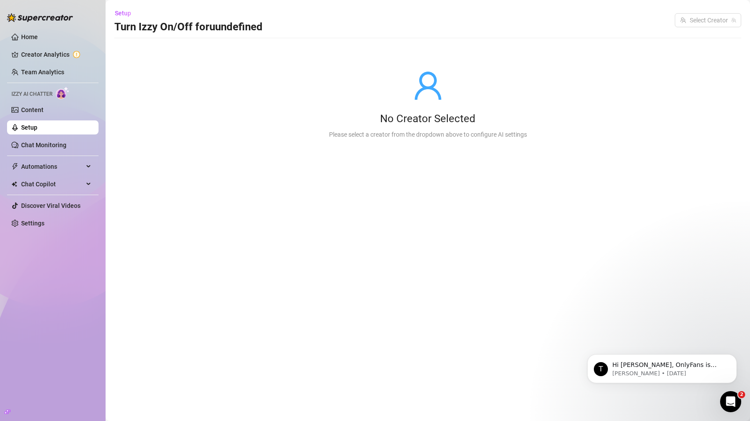
click at [54, 99] on ul "Home Creator Analytics Team Analytics Izzy AI Chatter Content Setup Chat Monito…" at bounding box center [52, 130] width 91 height 208
click at [44, 108] on link "Content" at bounding box center [32, 109] width 22 height 7
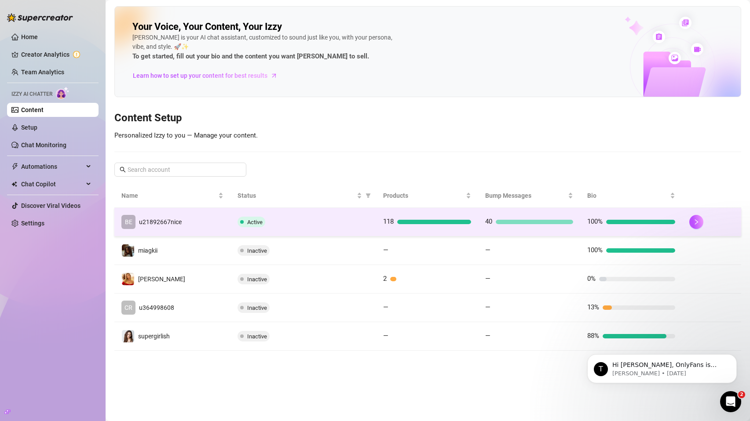
click at [196, 232] on td "BE u21892667nice" at bounding box center [172, 222] width 116 height 29
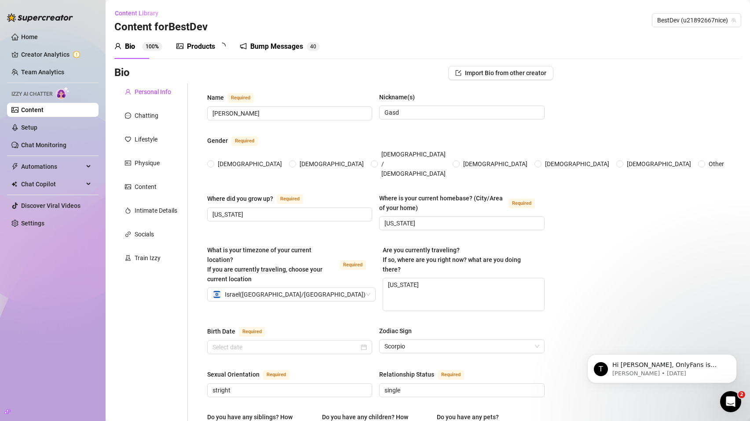
type input "[PERSON_NAME]"
type input "Gasd"
type input "[US_STATE]"
type textarea "[US_STATE]"
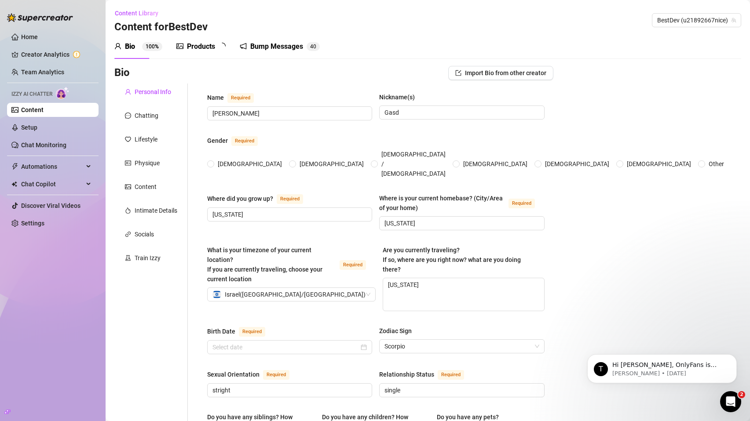
type input "stright"
type input "single"
type input "I don't want to talk about my family"
type input "No"
type input "I have a dog named Delilah"
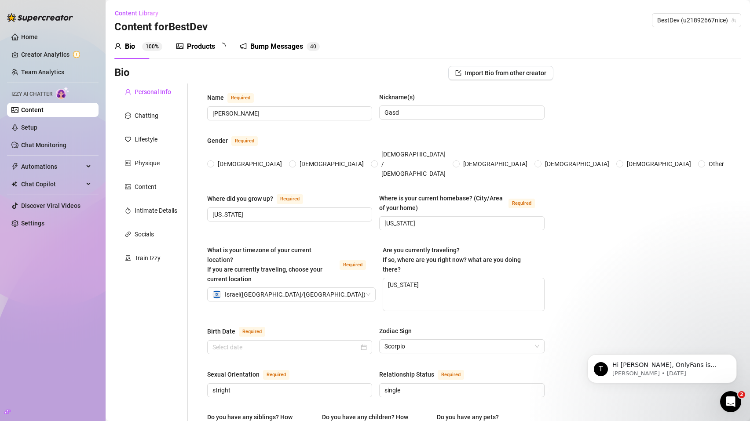
type input "factory"
type input "-"
type input "I went to highschool and graduated but not college because I started doing soci…"
type input "-"
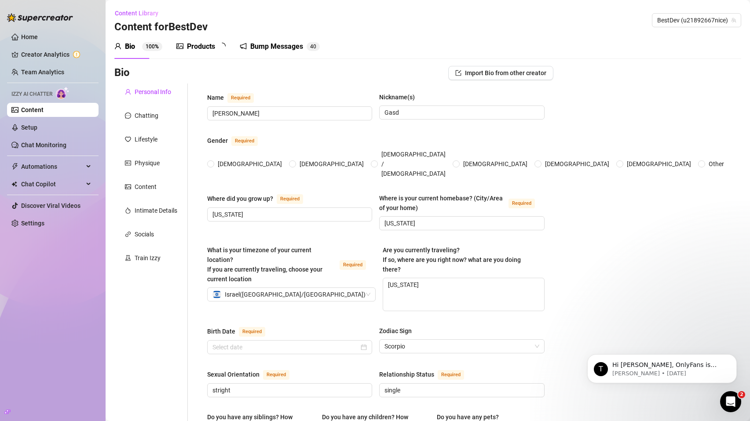
type textarea "My dream is to be rich and famous"
type textarea "I feel like I'm not that funny I fall down and walk into things a lot though."
type textarea "I'm very caring. I love my family and God a lot.."
radio input "true"
type input "[DATE]"
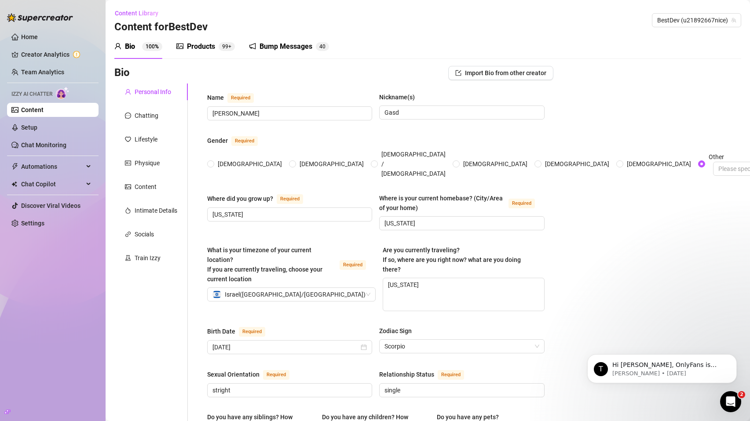
drag, startPoint x: 199, startPoint y: 45, endPoint x: 233, endPoint y: 62, distance: 37.9
click at [199, 46] on div "Products" at bounding box center [201, 46] width 28 height 11
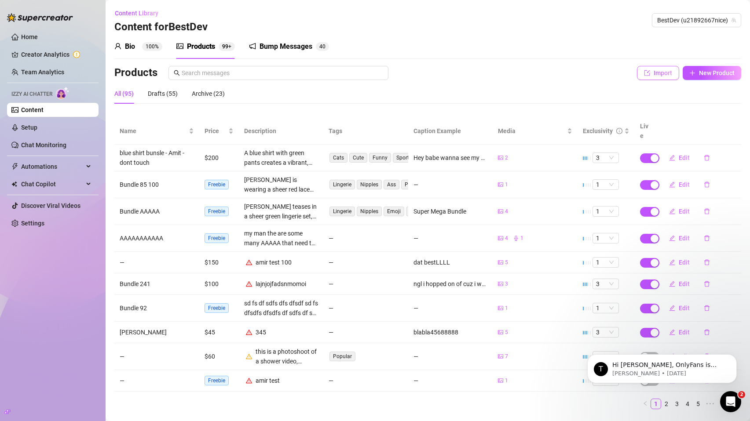
click at [654, 66] on button "Import" at bounding box center [658, 73] width 42 height 14
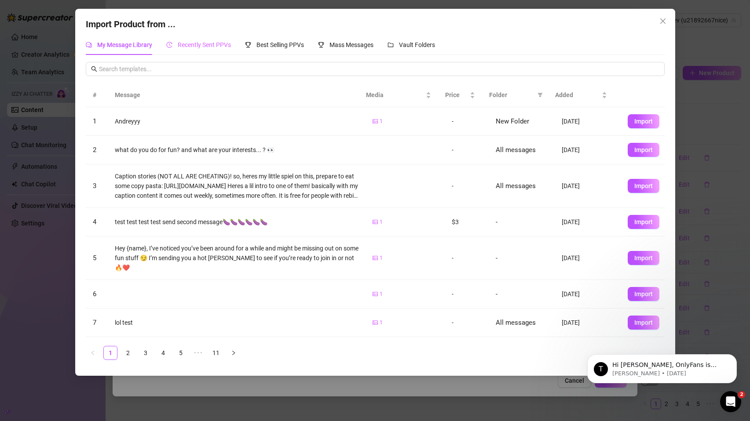
click at [204, 51] on div "Recently Sent PPVs" at bounding box center [198, 45] width 65 height 20
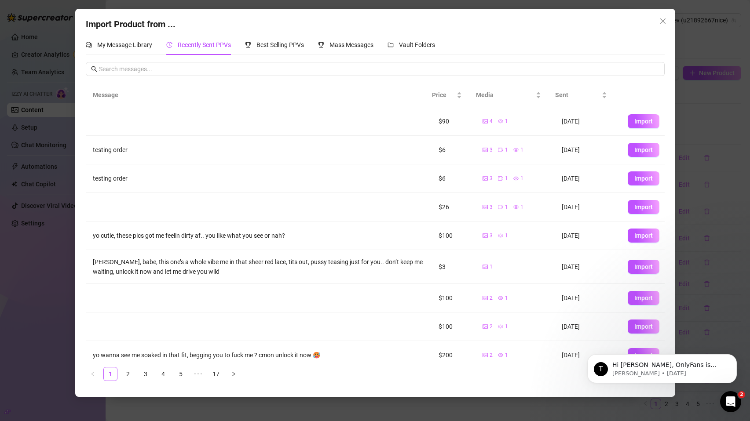
click at [675, 19] on div "Import Product from ... My Message Library Recently Sent PPVs Best Selling PPVs…" at bounding box center [375, 210] width 750 height 421
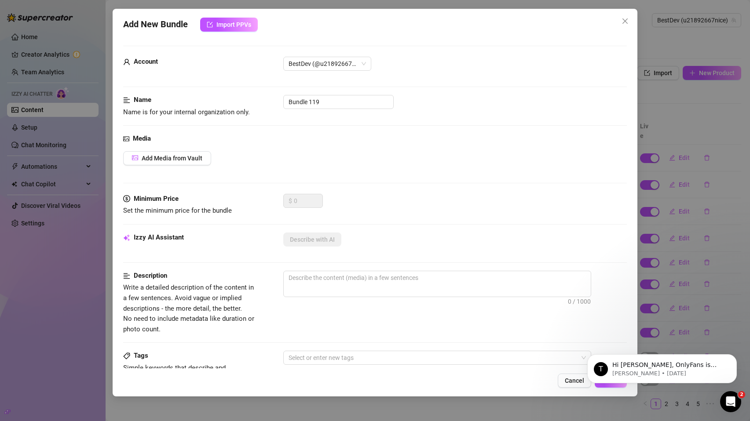
click at [89, 112] on div "Add New Bundle Import PPVs Account BestDev (@u21892667nice) Name Name is for yo…" at bounding box center [375, 210] width 750 height 421
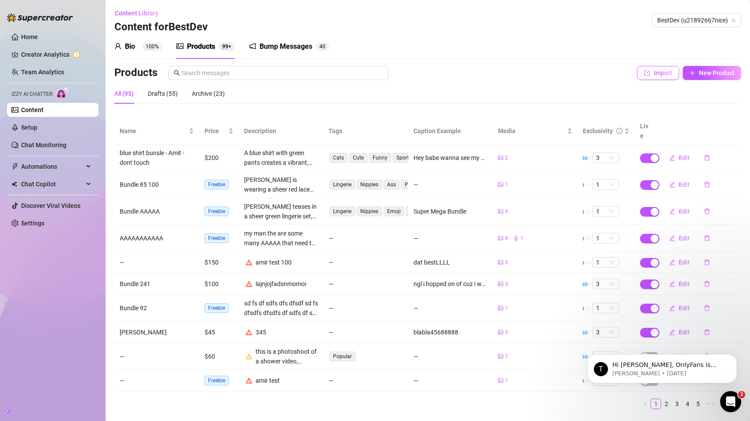
click at [659, 73] on span "Import" at bounding box center [662, 72] width 18 height 7
type textarea "Type your message here..."
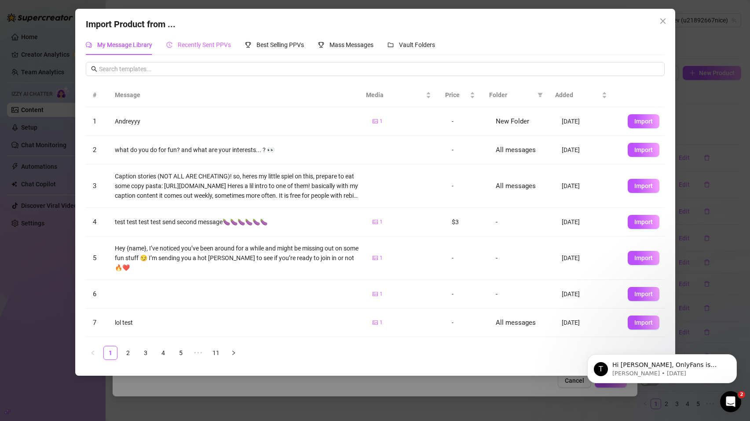
click at [206, 51] on div "Recently Sent PPVs" at bounding box center [198, 45] width 65 height 20
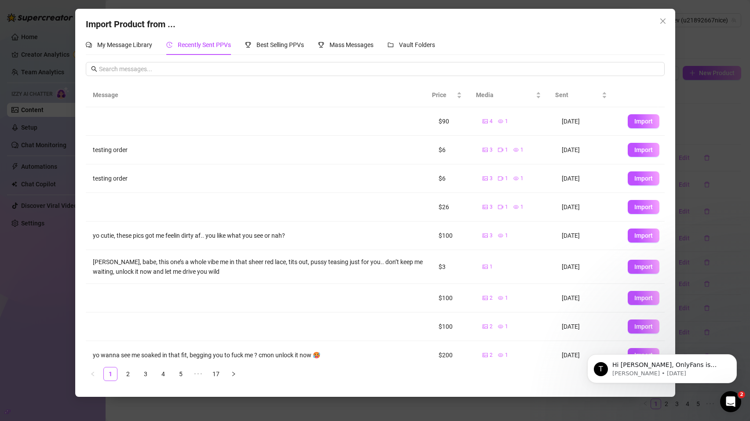
click at [206, 47] on span "Recently Sent PPVs" at bounding box center [204, 44] width 53 height 7
click at [207, 45] on span "Recently Sent PPVs" at bounding box center [204, 44] width 53 height 7
click at [243, 67] on input "text" at bounding box center [379, 69] width 560 height 10
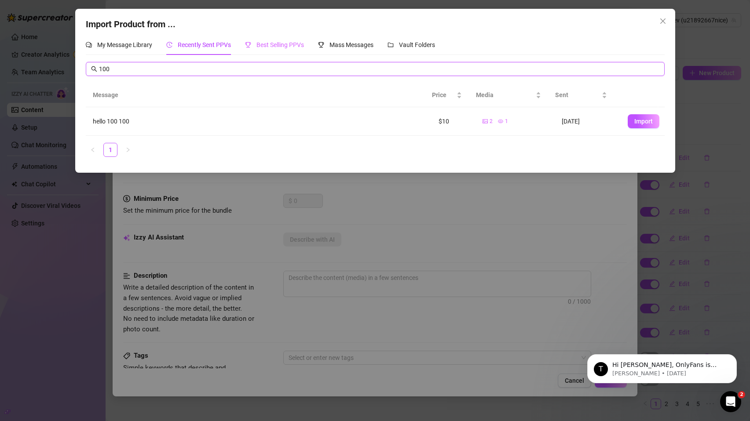
type input "100"
click at [284, 44] on span "Best Selling PPVs" at bounding box center [279, 44] width 47 height 7
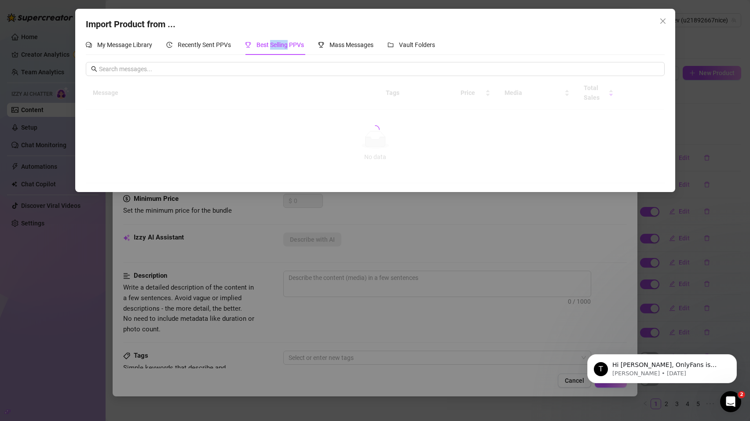
click at [284, 44] on span "Best Selling PPVs" at bounding box center [279, 44] width 47 height 7
click at [219, 42] on span "Recently Sent PPVs" at bounding box center [204, 44] width 53 height 7
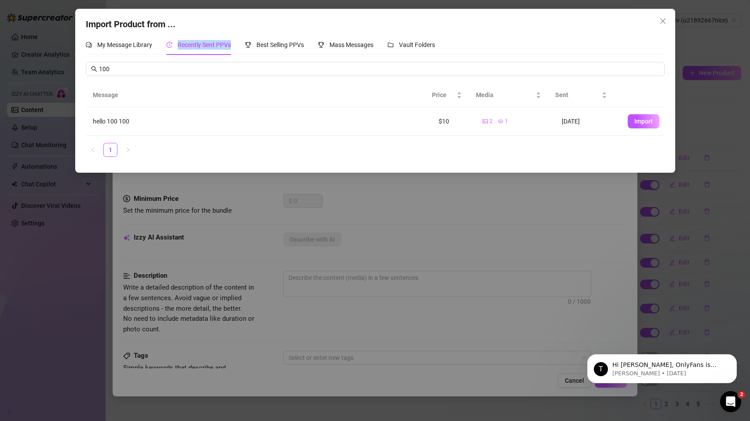
click at [219, 42] on span "Recently Sent PPVs" at bounding box center [204, 44] width 53 height 7
click at [659, 17] on button "Close" at bounding box center [663, 21] width 14 height 14
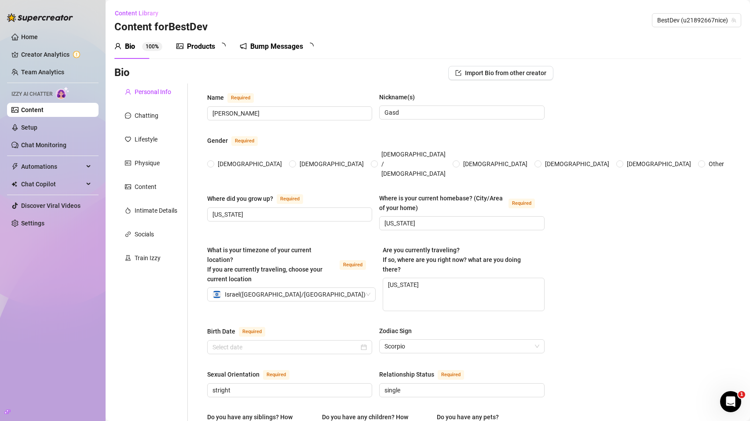
radio input "true"
type input "[DATE]"
click at [215, 53] on div "Products 99+" at bounding box center [205, 46] width 58 height 25
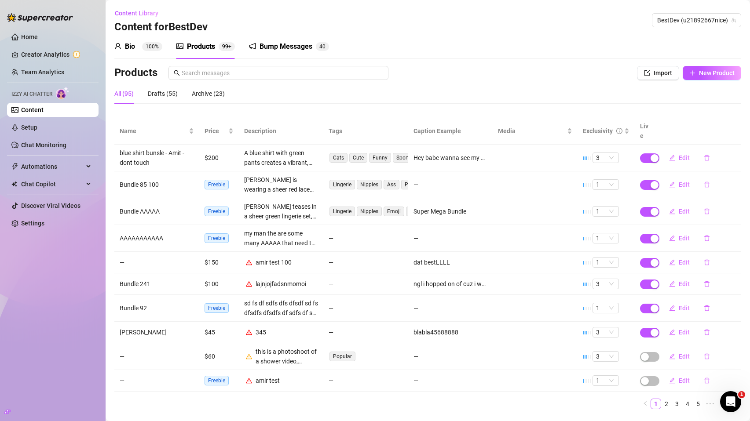
click at [211, 50] on div "Products" at bounding box center [201, 46] width 28 height 11
click at [653, 75] on span "Import" at bounding box center [662, 72] width 18 height 7
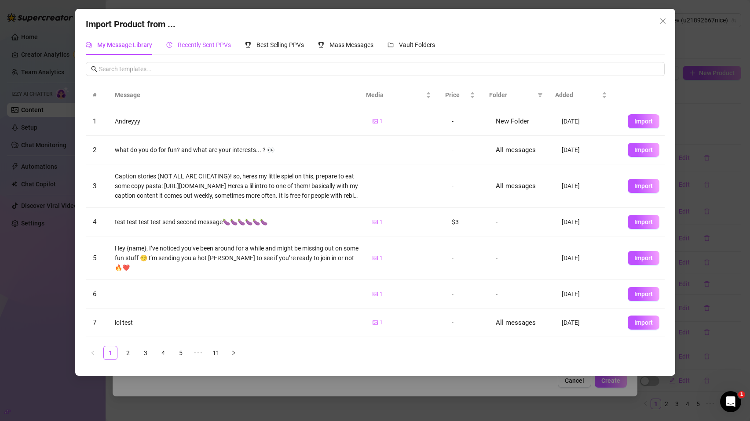
click at [205, 47] on span "Recently Sent PPVs" at bounding box center [204, 44] width 53 height 7
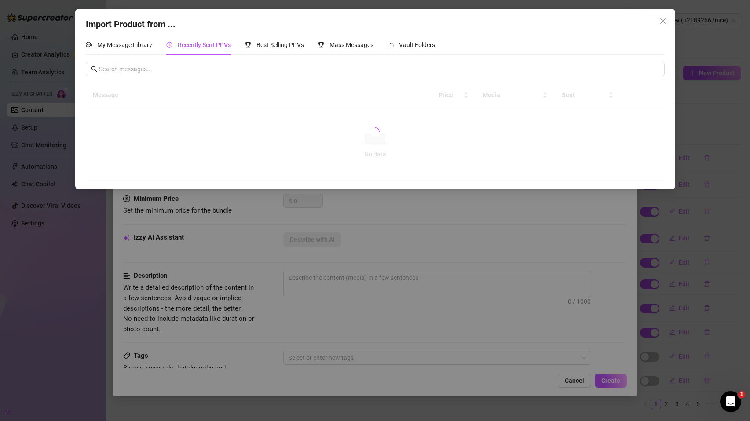
click at [205, 47] on span "Recently Sent PPVs" at bounding box center [204, 44] width 53 height 7
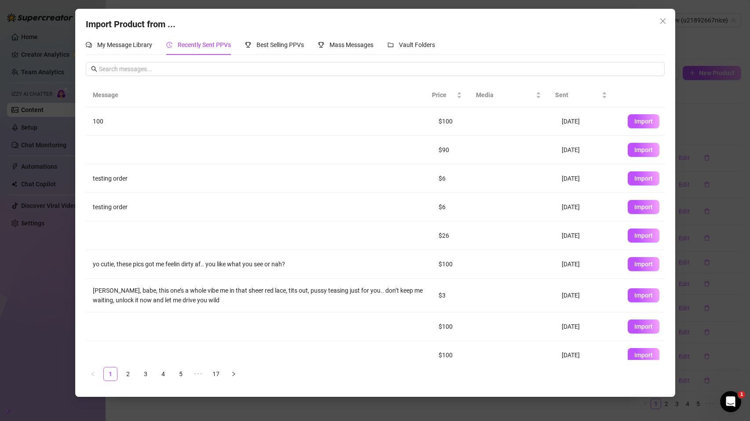
click at [207, 46] on span "Recently Sent PPVs" at bounding box center [204, 44] width 53 height 7
click at [636, 122] on span "Import" at bounding box center [643, 121] width 18 height 7
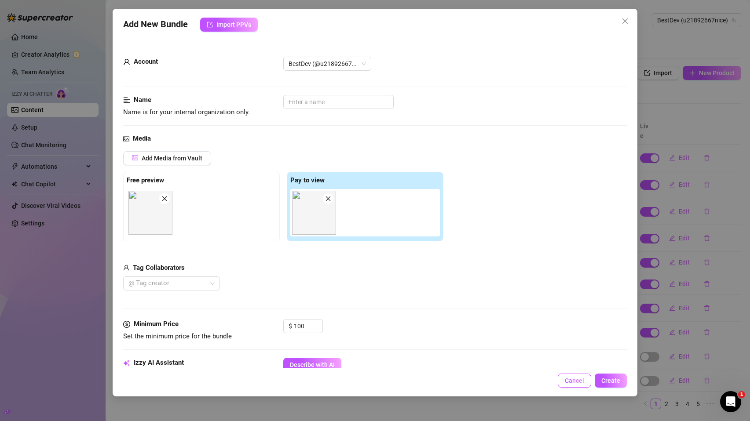
click at [573, 386] on button "Cancel" at bounding box center [573, 381] width 33 height 14
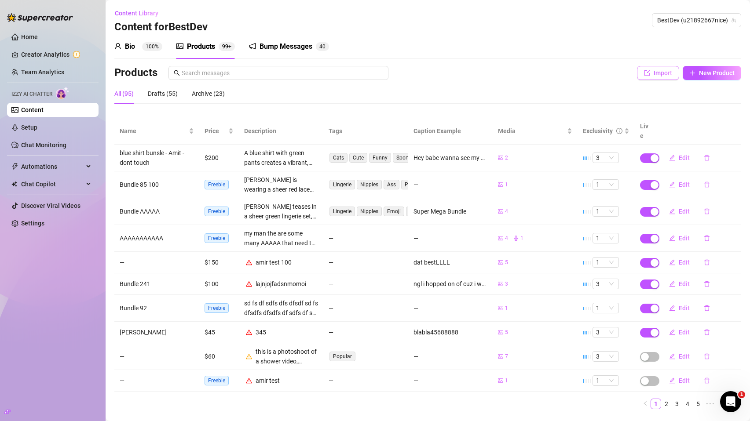
click at [657, 74] on span "Import" at bounding box center [662, 72] width 18 height 7
type textarea "Type your message here..."
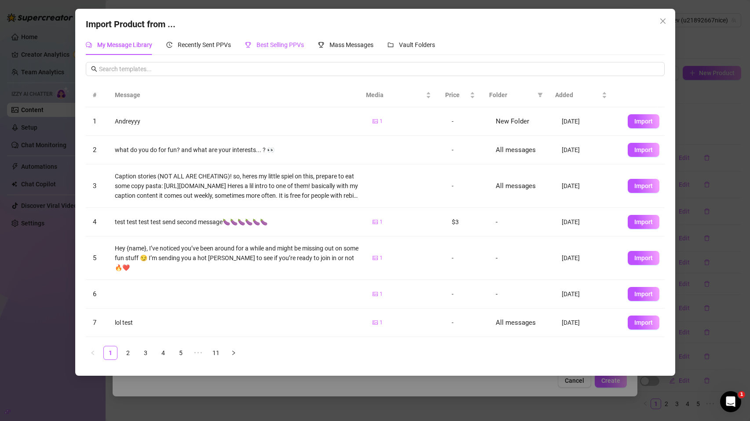
click at [269, 45] on span "Best Selling PPVs" at bounding box center [279, 44] width 47 height 7
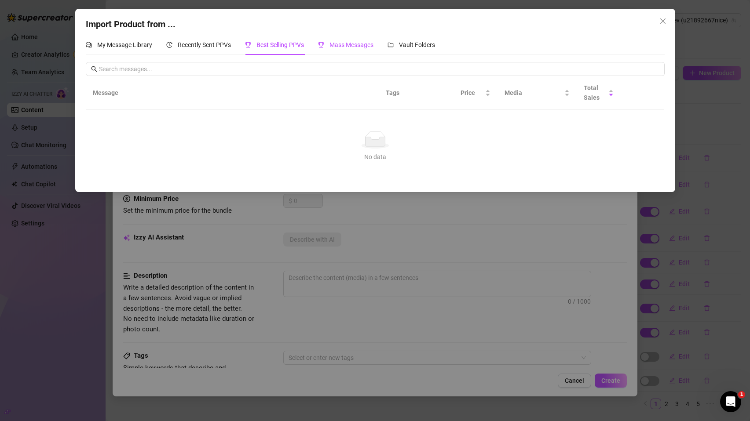
click at [326, 44] on div "Mass Messages" at bounding box center [345, 45] width 55 height 10
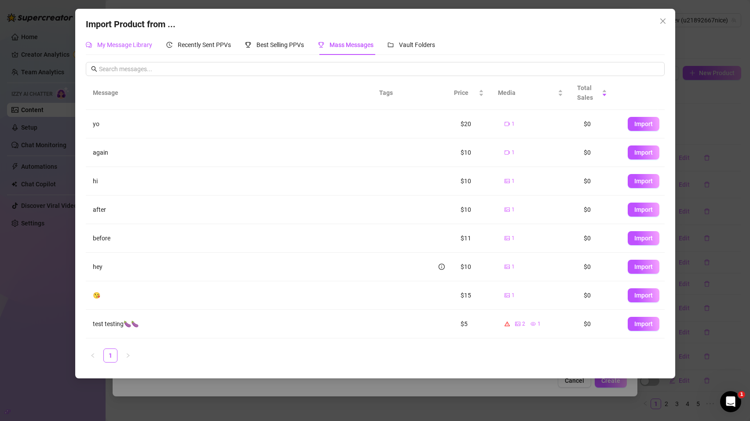
click at [140, 49] on div "My Message Library" at bounding box center [119, 45] width 66 height 10
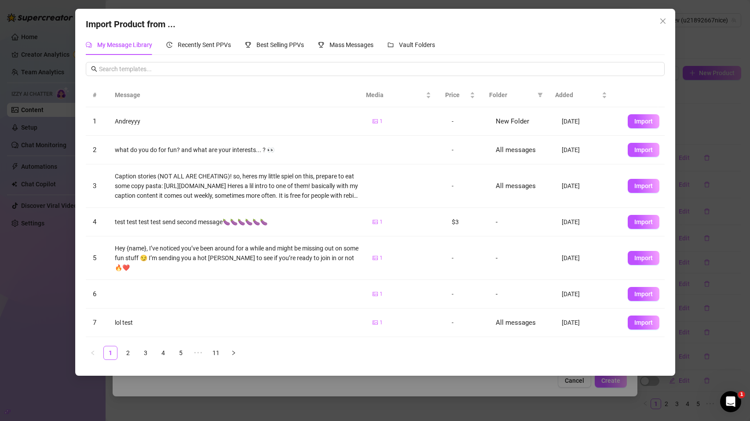
click at [122, 47] on span "My Message Library" at bounding box center [124, 44] width 55 height 7
click at [661, 22] on icon "close" at bounding box center [661, 20] width 5 height 5
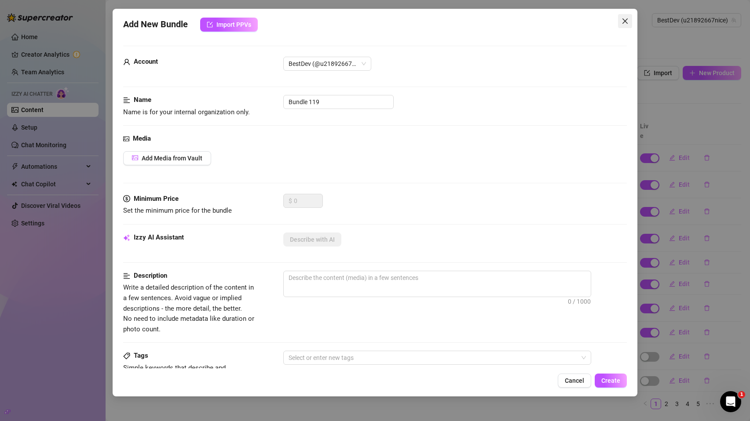
click at [622, 22] on icon "close" at bounding box center [624, 21] width 7 height 7
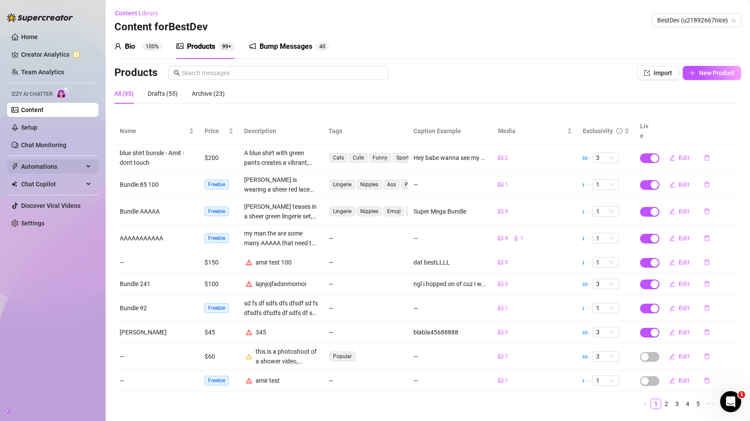
click at [56, 171] on span "Automations" at bounding box center [52, 167] width 62 height 14
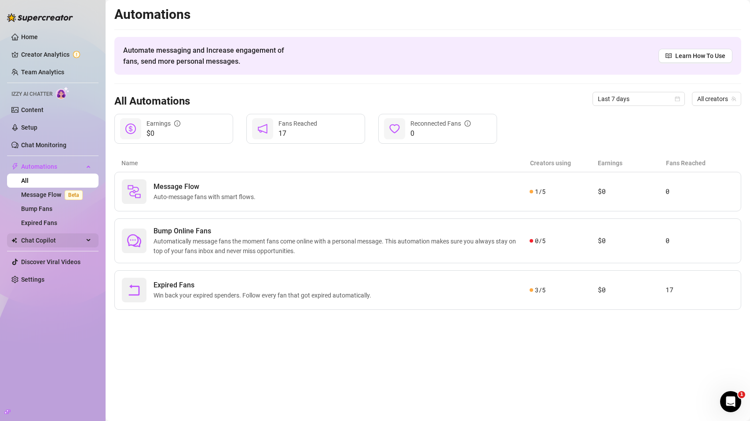
click at [55, 245] on span "Chat Copilot" at bounding box center [52, 240] width 62 height 14
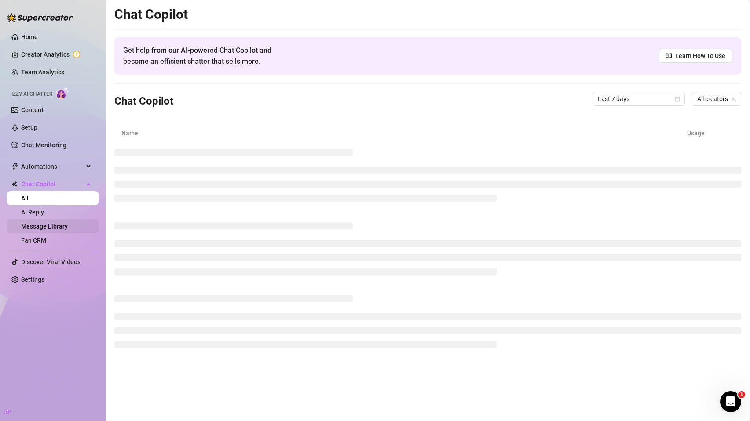
click at [45, 229] on link "Message Library" at bounding box center [44, 226] width 47 height 7
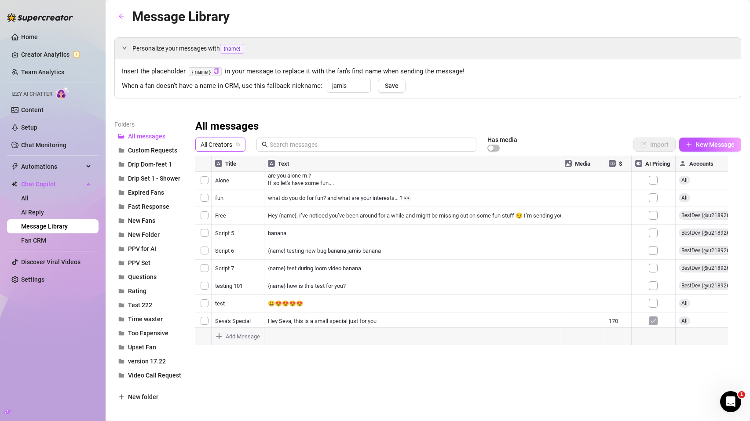
click at [240, 149] on div "All Creators" at bounding box center [220, 145] width 50 height 14
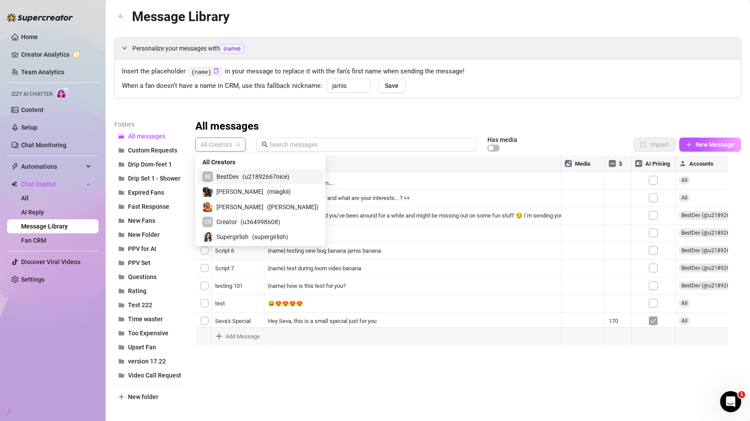
click at [229, 179] on span "BestDev" at bounding box center [227, 177] width 22 height 10
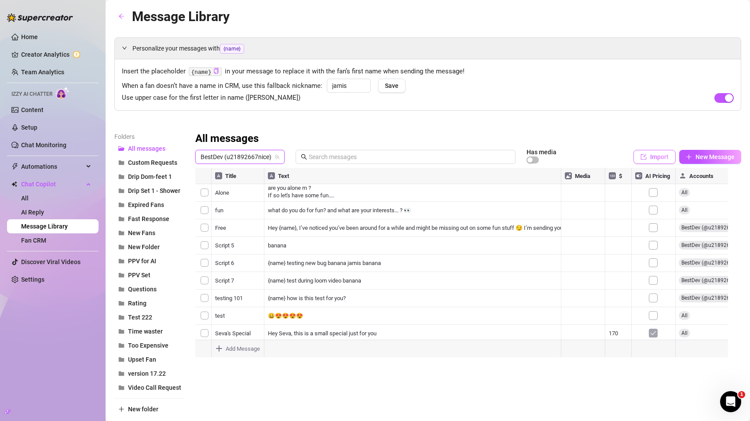
click at [654, 157] on span "Import" at bounding box center [659, 156] width 18 height 7
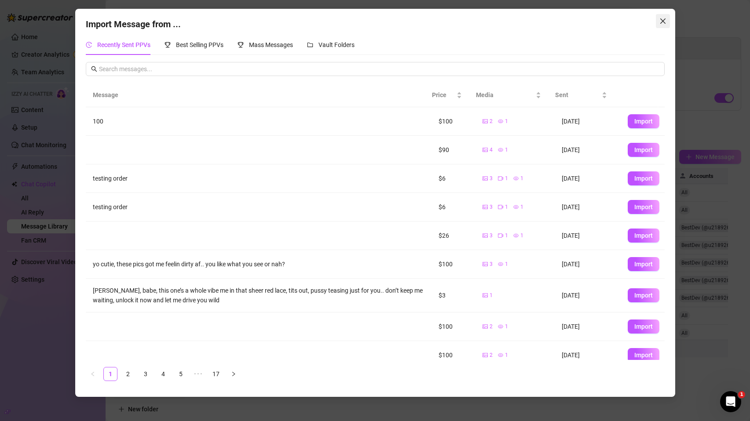
click at [662, 20] on icon "close" at bounding box center [661, 20] width 5 height 5
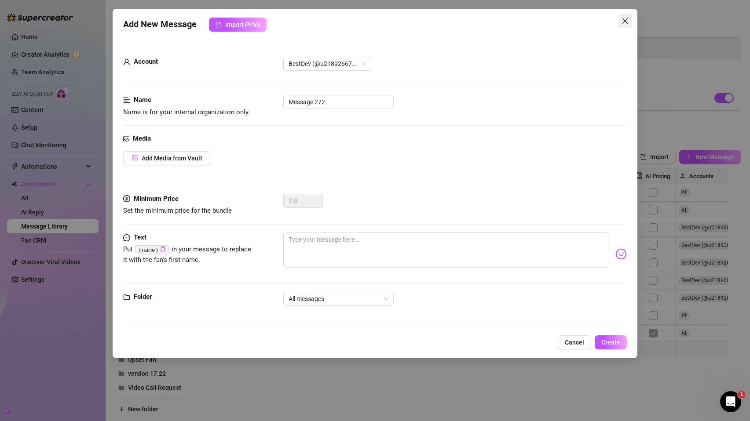
click at [621, 24] on icon "close" at bounding box center [624, 21] width 7 height 7
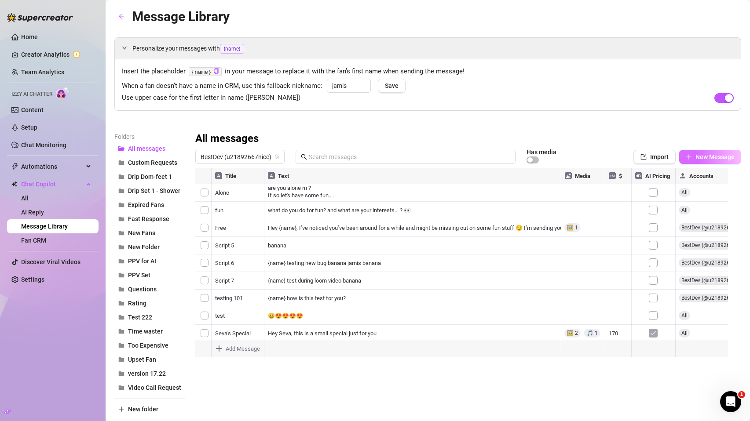
click at [700, 155] on span "New Message" at bounding box center [714, 156] width 39 height 7
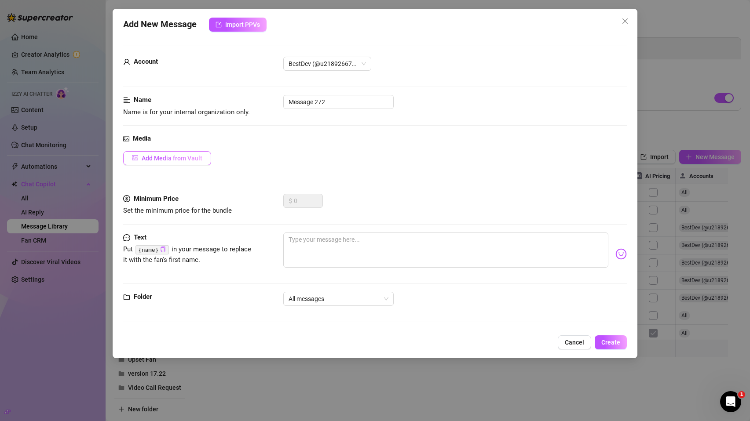
click at [180, 161] on span "Add Media from Vault" at bounding box center [172, 158] width 61 height 7
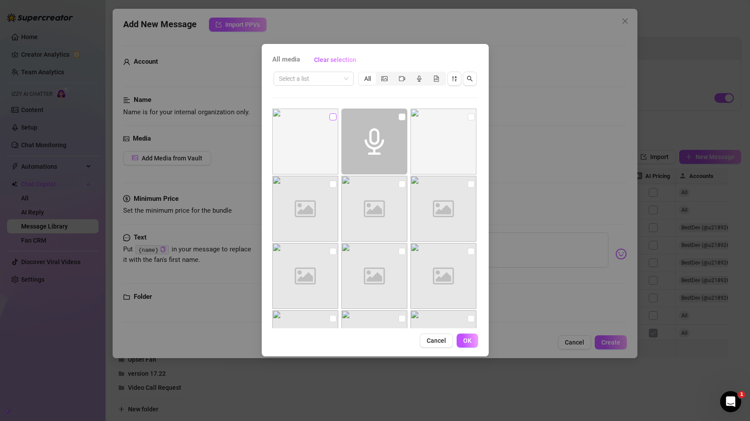
click at [330, 117] on input "checkbox" at bounding box center [332, 116] width 7 height 7
checkbox input "true"
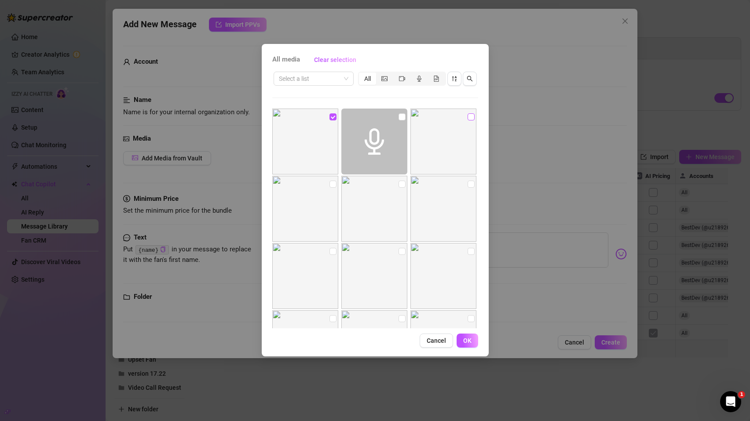
click at [467, 118] on input "checkbox" at bounding box center [470, 116] width 7 height 7
checkbox input "true"
click at [470, 338] on span "OK" at bounding box center [467, 340] width 8 height 7
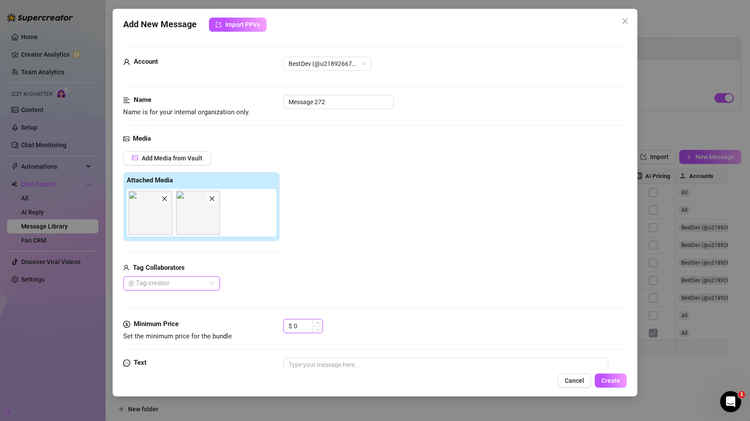
click at [303, 327] on input "0" at bounding box center [308, 326] width 29 height 13
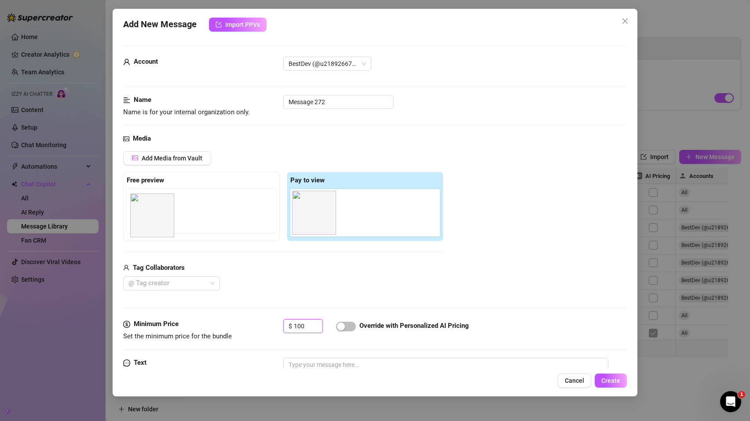
drag, startPoint x: 313, startPoint y: 206, endPoint x: 149, endPoint y: 210, distance: 164.5
click at [149, 210] on div "Free preview Pay to view" at bounding box center [283, 206] width 320 height 69
drag, startPoint x: 311, startPoint y: 214, endPoint x: 138, endPoint y: 214, distance: 172.8
click at [138, 214] on div "Free preview Pay to view" at bounding box center [283, 206] width 320 height 69
type input "100"
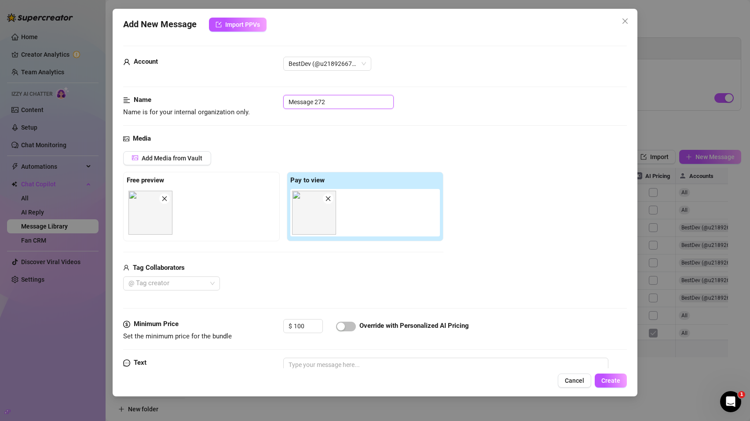
click at [325, 100] on input "Message 272" at bounding box center [338, 102] width 110 height 14
type input "1"
type input "="
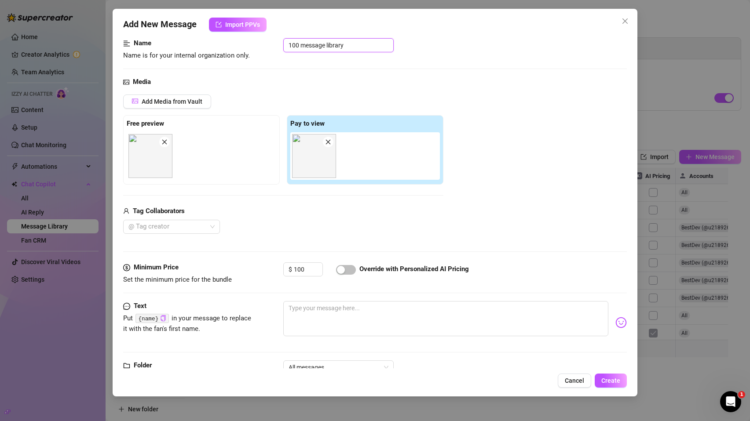
scroll to position [87, 0]
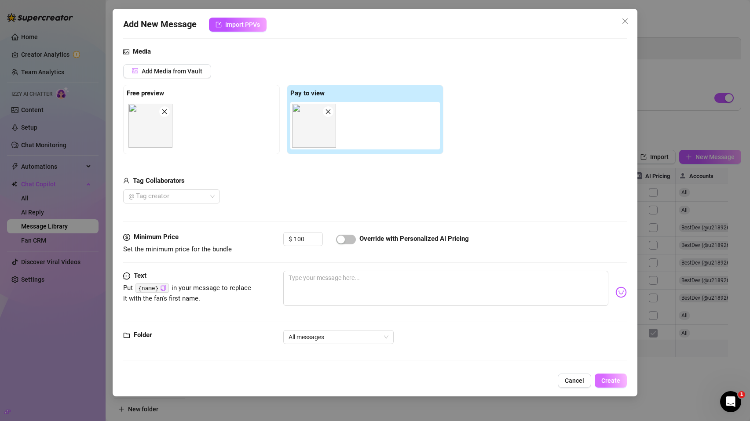
type input "100 message library"
click at [610, 379] on span "Create" at bounding box center [610, 380] width 19 height 7
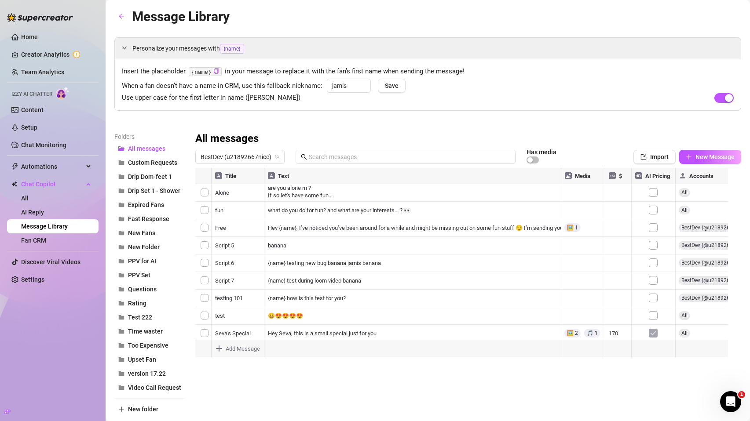
click at [48, 100] on ul "Home Creator Analytics Team Analytics Izzy AI Chatter Content Setup Chat Monito…" at bounding box center [52, 158] width 91 height 264
click at [44, 111] on link "Content" at bounding box center [32, 109] width 22 height 7
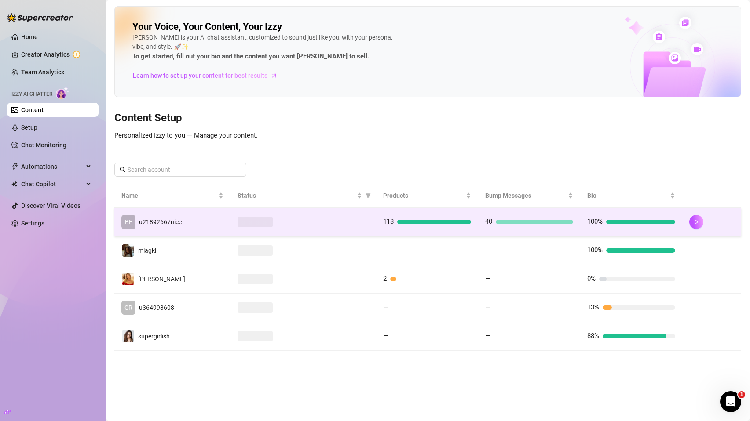
click at [182, 224] on td "BE u21892667nice" at bounding box center [172, 222] width 116 height 29
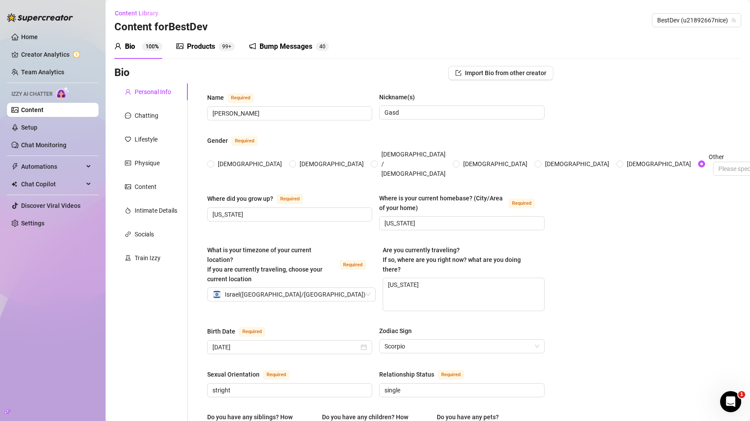
click at [204, 47] on div "Products" at bounding box center [201, 46] width 28 height 11
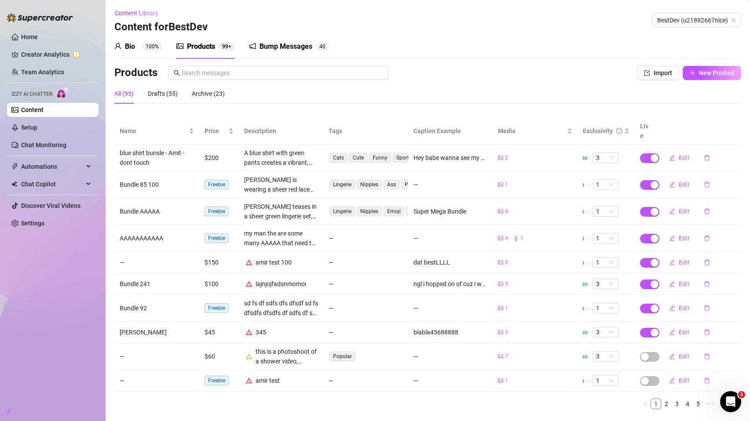
click at [647, 81] on div "Products Import New Product" at bounding box center [427, 75] width 627 height 18
click at [646, 78] on button "Import" at bounding box center [658, 73] width 42 height 14
type textarea "Type your message here..."
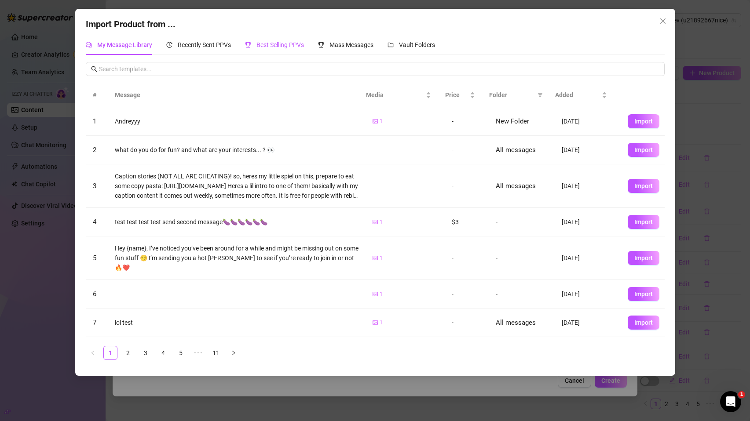
click at [286, 42] on span "Best Selling PPVs" at bounding box center [279, 44] width 47 height 7
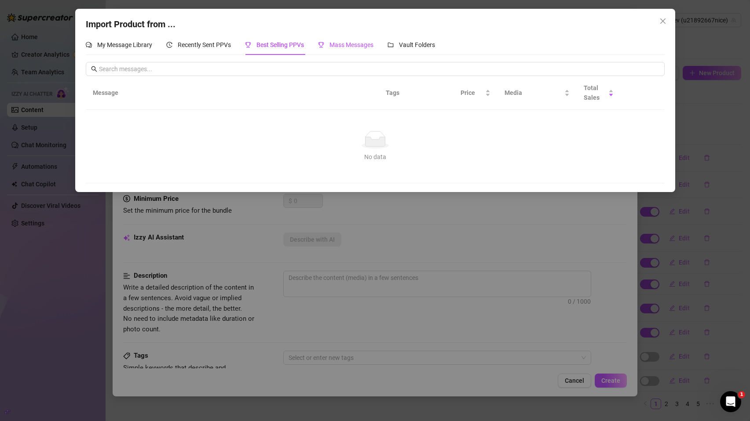
click at [352, 46] on span "Mass Messages" at bounding box center [351, 44] width 44 height 7
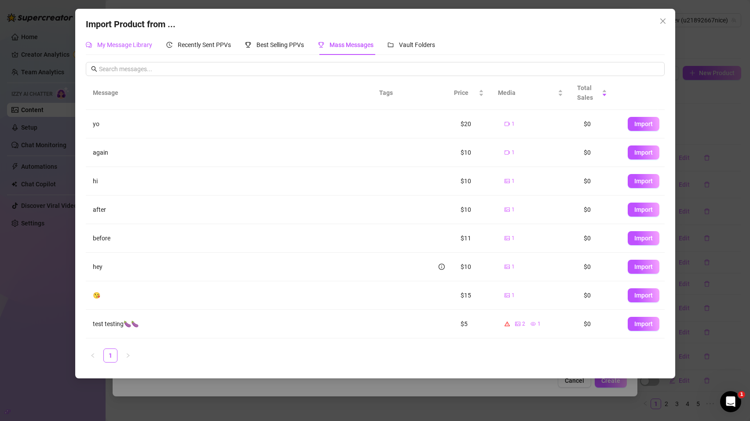
click at [117, 47] on span "My Message Library" at bounding box center [124, 44] width 55 height 7
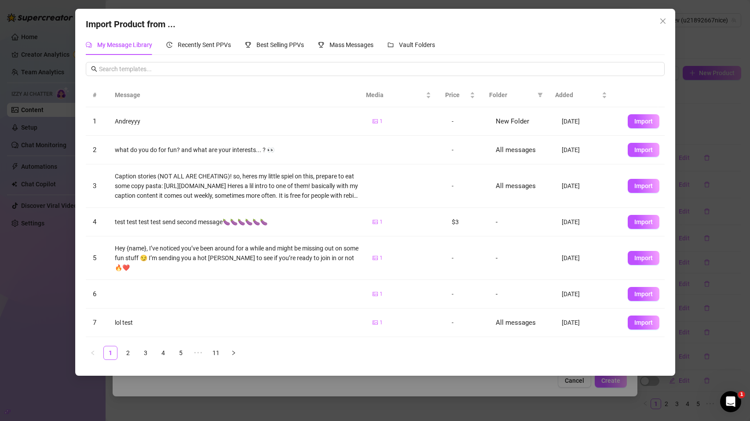
click at [117, 46] on span "My Message Library" at bounding box center [124, 44] width 55 height 7
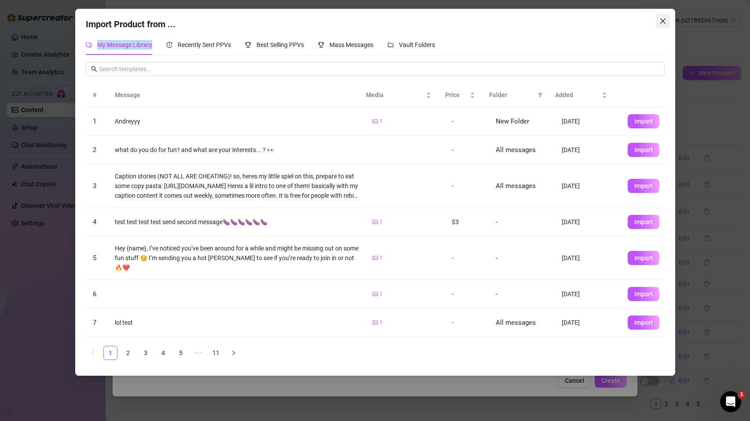
click at [663, 21] on icon "close" at bounding box center [662, 21] width 7 height 7
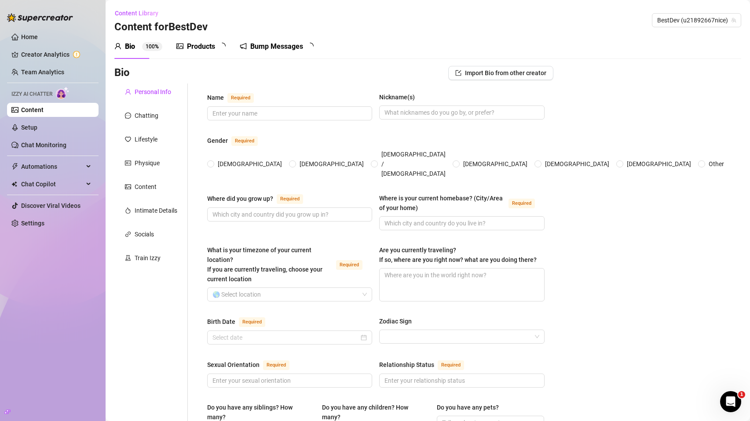
click at [186, 43] on div "Products" at bounding box center [200, 46] width 49 height 11
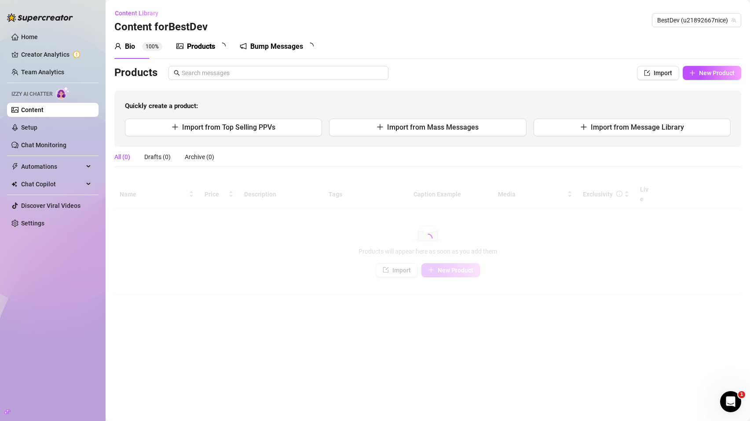
click at [194, 45] on div "Products" at bounding box center [201, 46] width 28 height 11
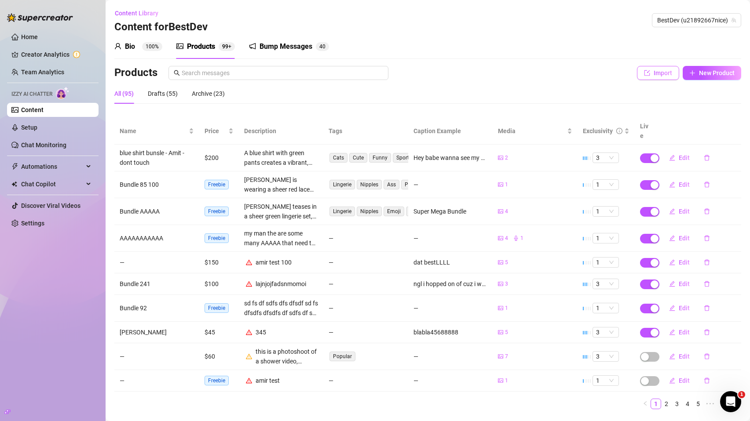
click at [656, 76] on span "Import" at bounding box center [662, 72] width 18 height 7
type textarea "Type your message here..."
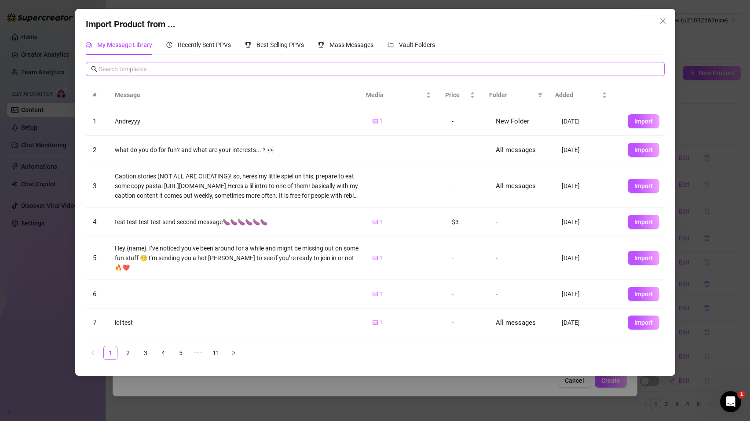
click at [178, 70] on input "text" at bounding box center [379, 69] width 560 height 10
type input "100"
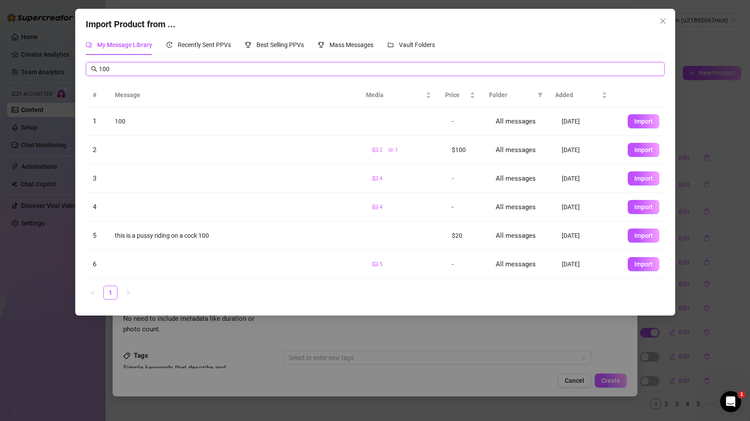
click at [113, 65] on input "100" at bounding box center [379, 69] width 560 height 10
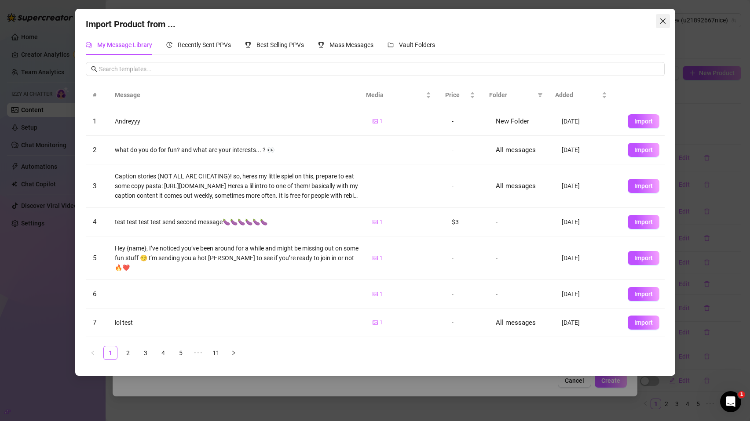
click at [666, 21] on icon "close" at bounding box center [662, 21] width 7 height 7
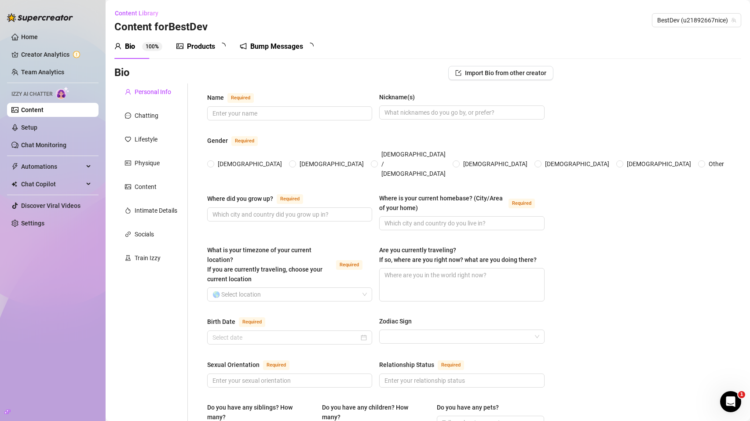
click at [201, 46] on div "Products" at bounding box center [201, 46] width 28 height 11
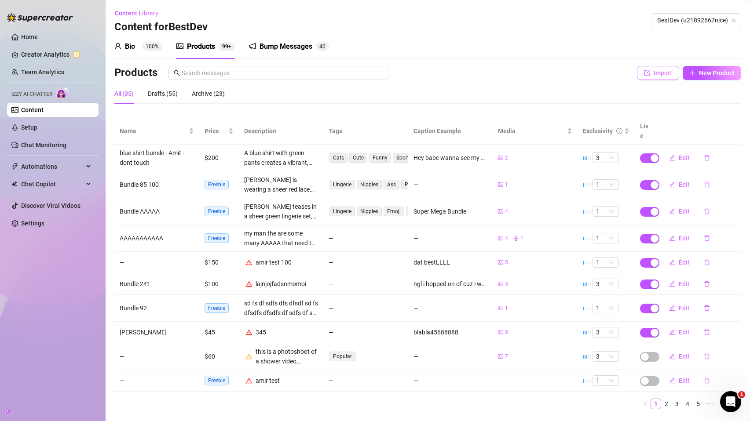
click at [653, 75] on span "Import" at bounding box center [662, 72] width 18 height 7
type textarea "Type your message here..."
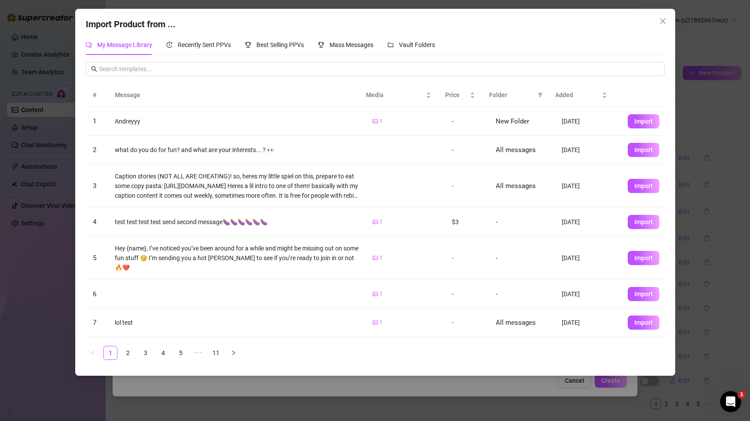
click at [167, 77] on div "# Message Media Price Folder Added 1 Andreyyy 1 - New Folder Apr 10, 2025 Impor…" at bounding box center [375, 214] width 579 height 305
click at [168, 69] on input "text" at bounding box center [379, 69] width 560 height 10
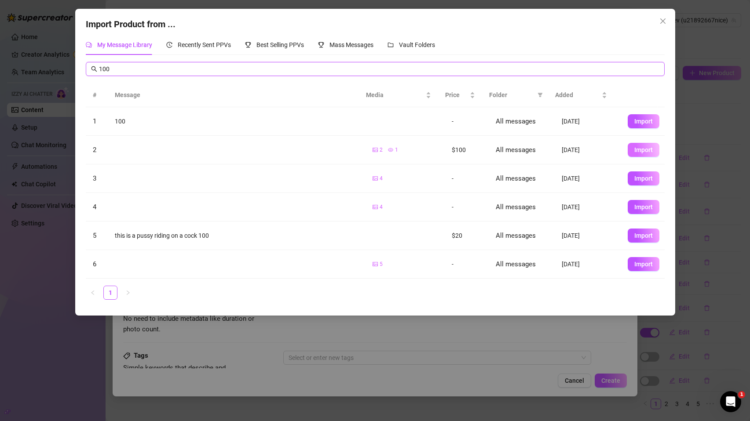
type input "100"
click at [637, 146] on button "Import" at bounding box center [643, 150] width 32 height 14
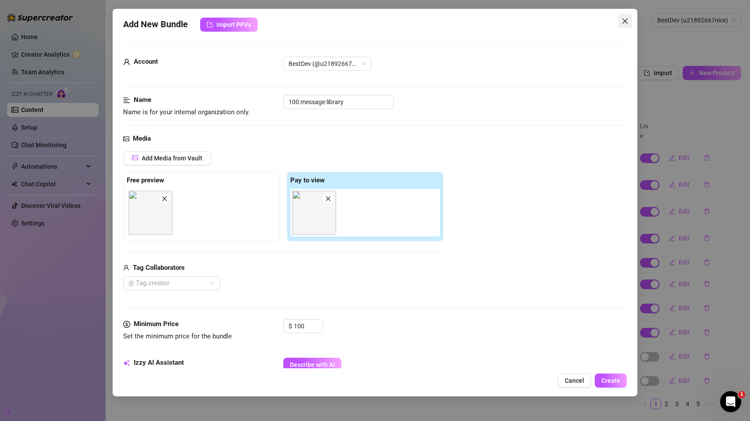
click at [630, 18] on span "Close" at bounding box center [625, 21] width 14 height 7
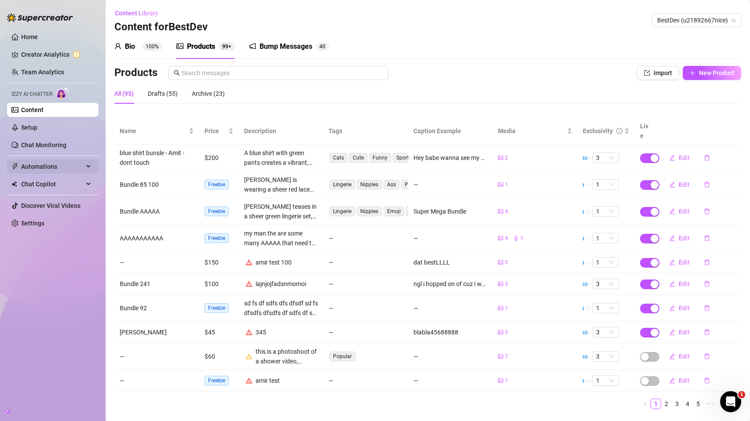
click at [51, 170] on span "Automations" at bounding box center [52, 167] width 62 height 14
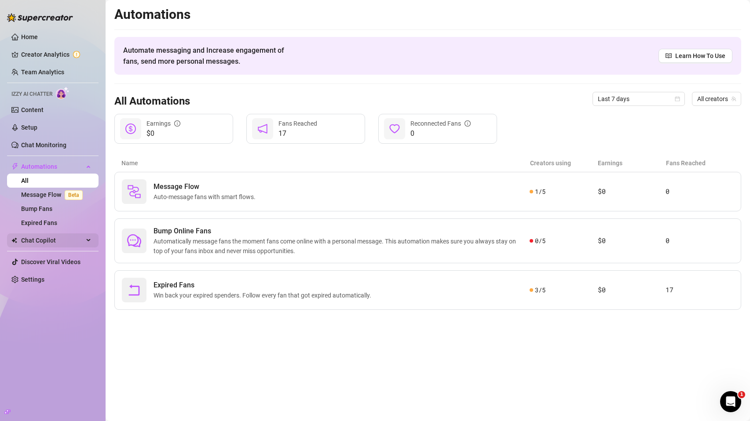
click at [60, 246] on span "Chat Copilot" at bounding box center [52, 240] width 62 height 14
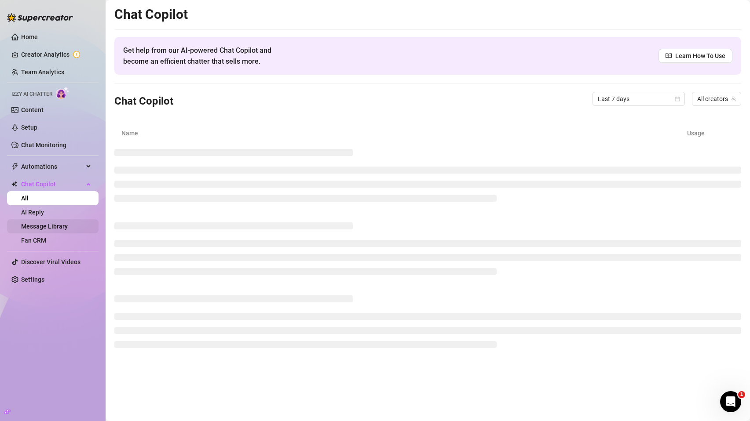
click at [60, 229] on link "Message Library" at bounding box center [44, 226] width 47 height 7
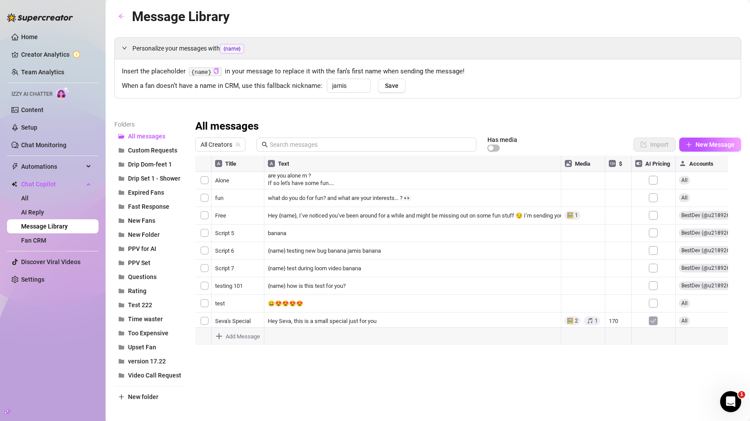
click at [34, 174] on ul "Home Creator Analytics Team Analytics Izzy AI Chatter Content Setup Chat Monito…" at bounding box center [52, 158] width 91 height 264
click at [34, 172] on span "Automations" at bounding box center [52, 167] width 62 height 14
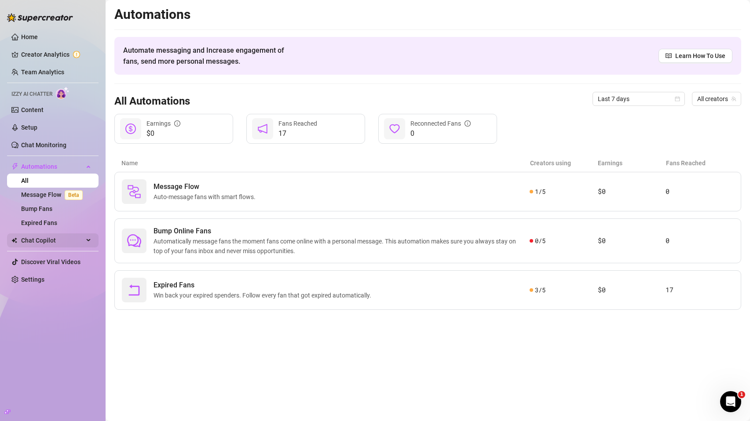
click at [60, 246] on span "Chat Copilot" at bounding box center [52, 240] width 62 height 14
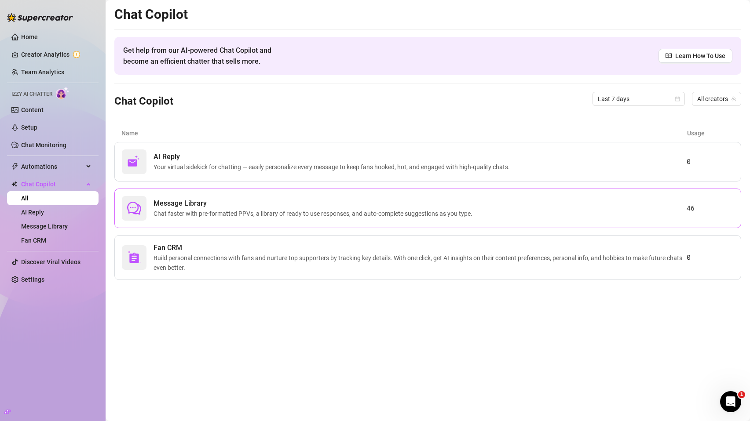
click at [265, 200] on span "Message Library" at bounding box center [314, 203] width 322 height 11
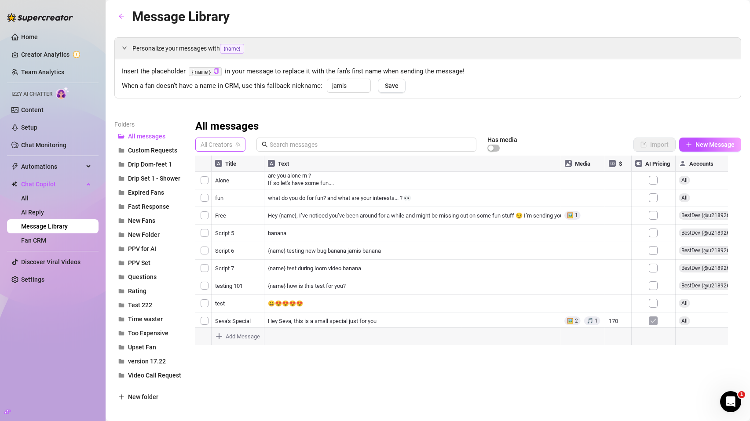
click at [211, 142] on span "All Creators" at bounding box center [220, 144] width 40 height 13
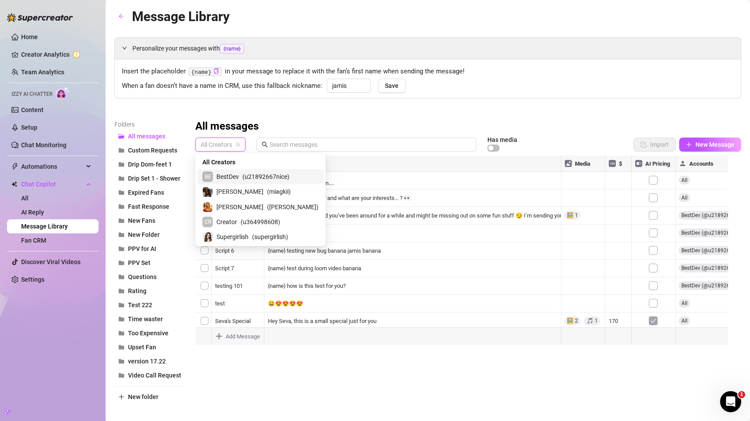
click at [219, 173] on span "BestDev" at bounding box center [227, 177] width 22 height 10
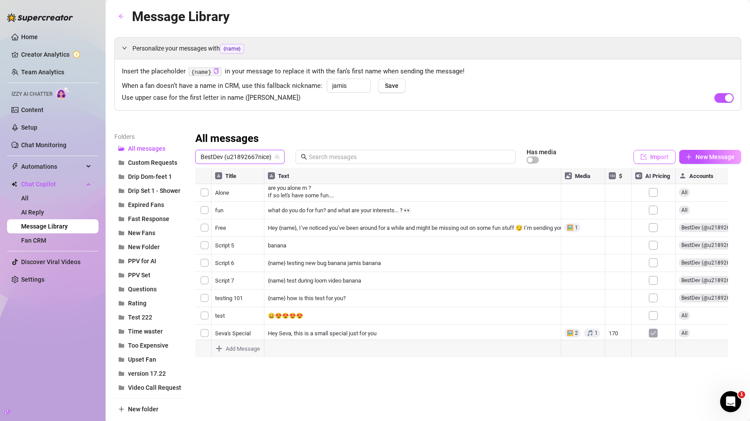
click at [640, 159] on icon "import" at bounding box center [643, 157] width 6 height 6
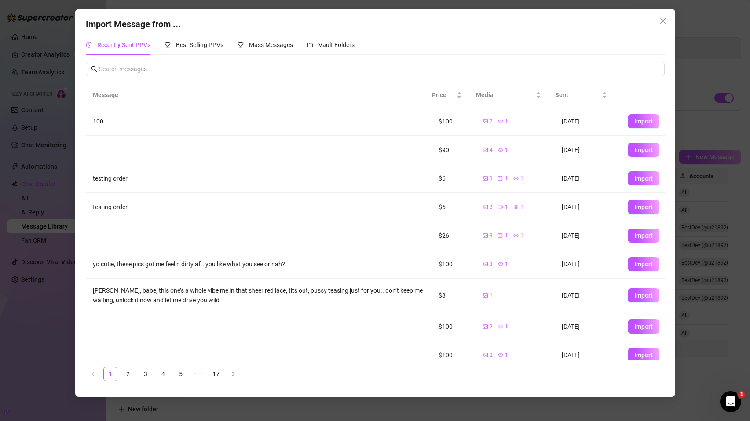
click at [639, 119] on span "Import" at bounding box center [643, 121] width 18 height 7
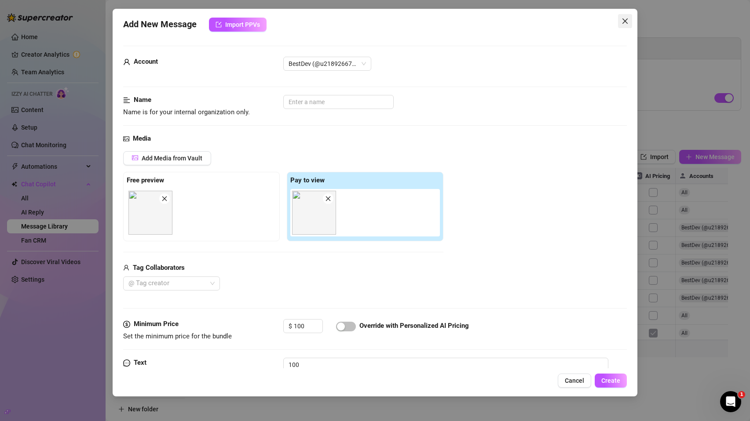
click at [627, 19] on icon "close" at bounding box center [624, 21] width 7 height 7
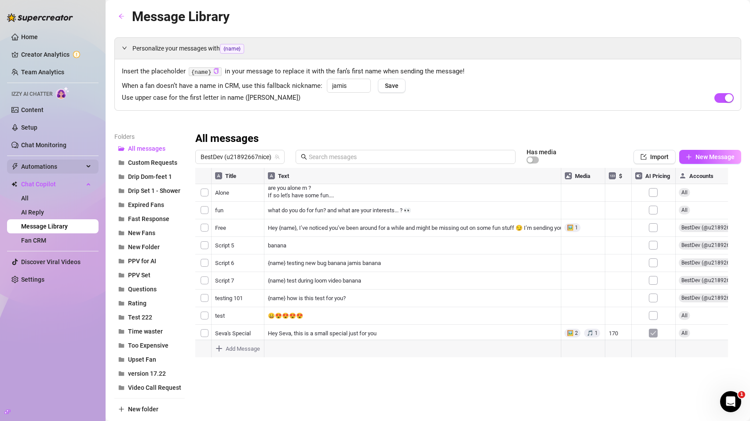
click at [49, 170] on span "Automations" at bounding box center [52, 167] width 62 height 14
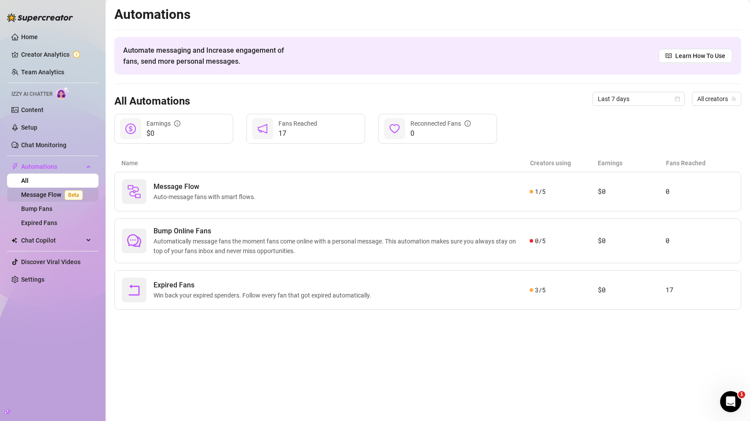
click at [46, 198] on link "Message Flow Beta" at bounding box center [53, 194] width 65 height 7
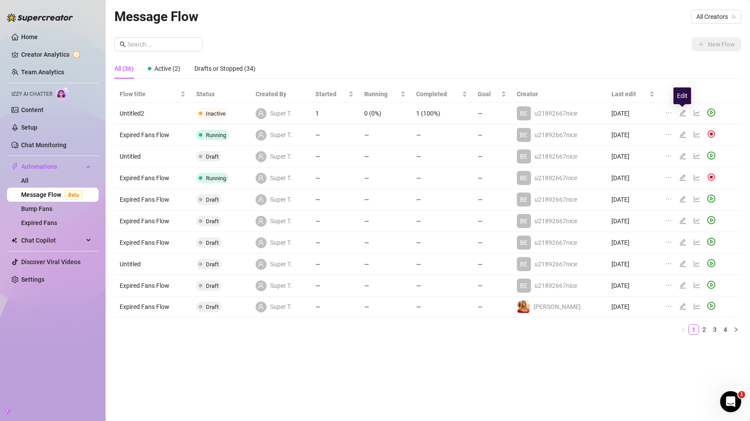
click at [683, 115] on icon "edit" at bounding box center [682, 112] width 7 height 7
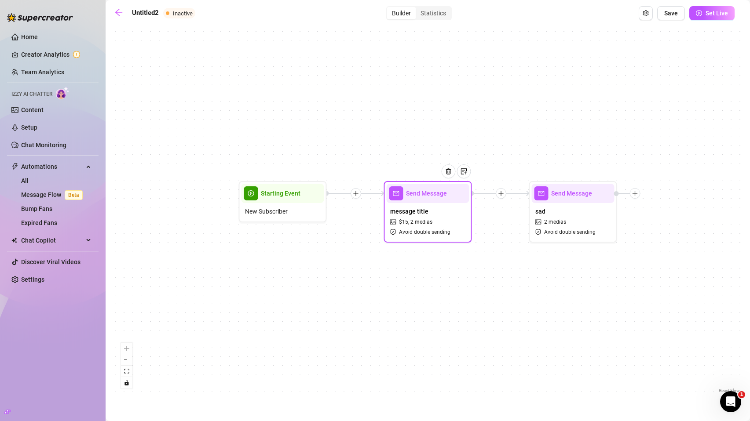
click at [459, 213] on div "message title $ 15 , 2 medias Avoid double sending" at bounding box center [427, 221] width 83 height 37
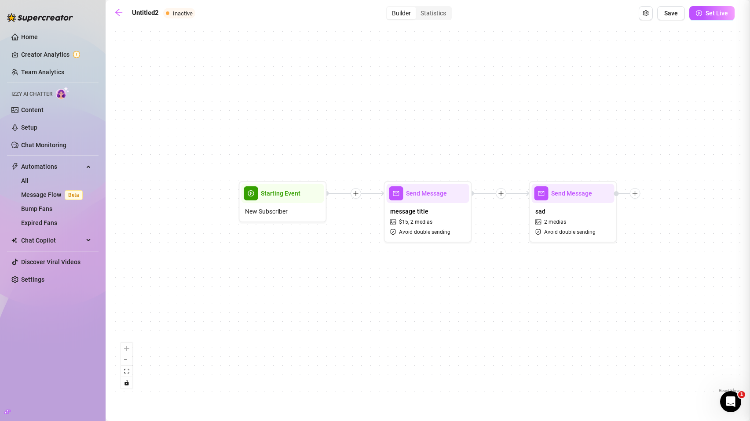
type textarea "test test"
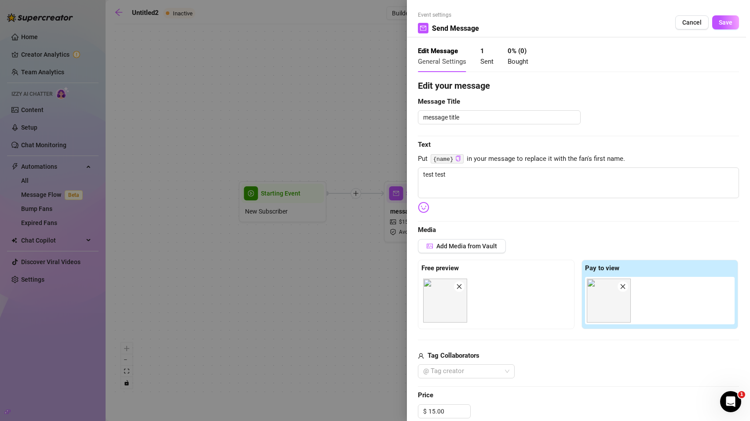
click at [272, 95] on div at bounding box center [375, 210] width 750 height 421
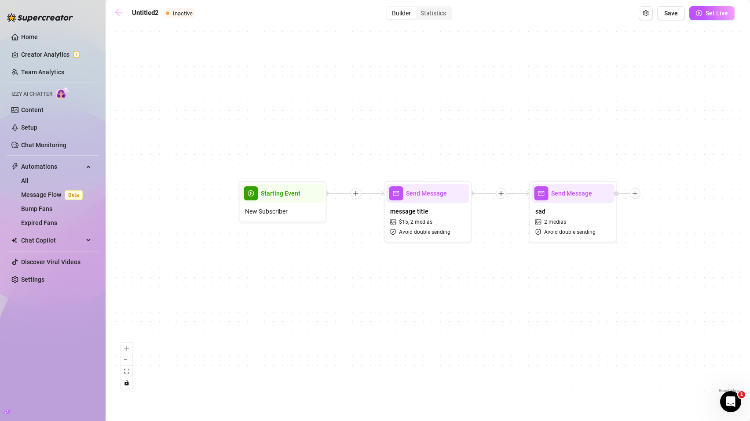
click at [121, 17] on link at bounding box center [120, 13] width 13 height 11
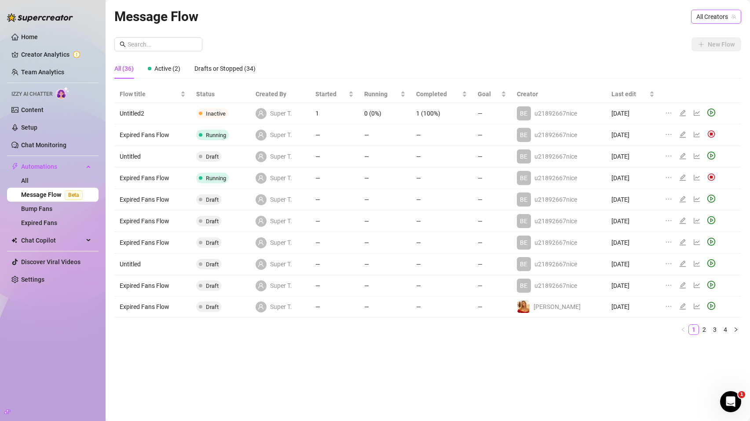
click at [722, 17] on span "All Creators" at bounding box center [716, 16] width 40 height 13
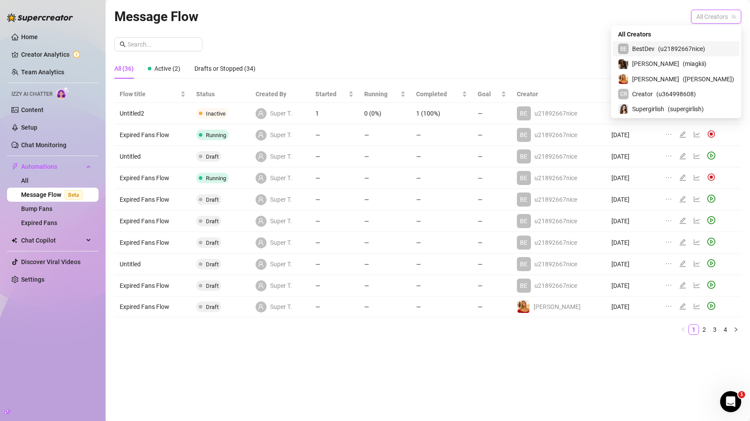
click at [687, 53] on span "( u21892667nice )" at bounding box center [681, 49] width 47 height 10
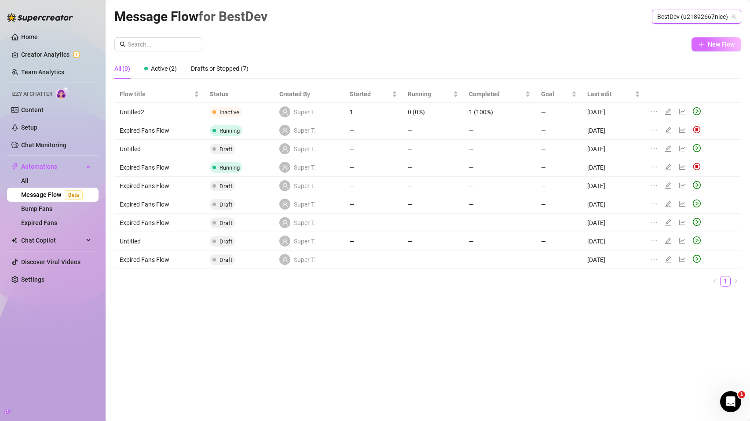
click at [699, 46] on icon "plus" at bounding box center [701, 44] width 6 height 6
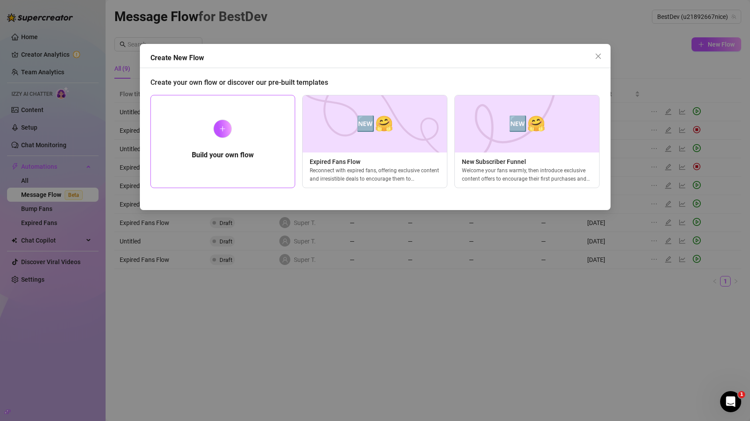
click at [237, 136] on div "Build your own flow" at bounding box center [222, 141] width 145 height 93
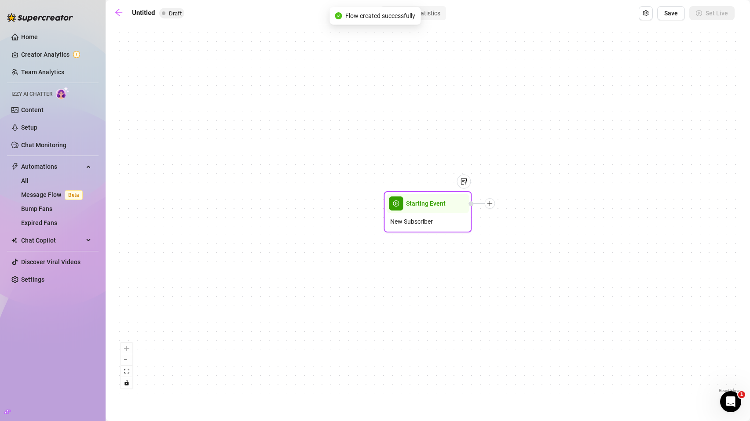
click at [485, 206] on div at bounding box center [490, 203] width 11 height 11
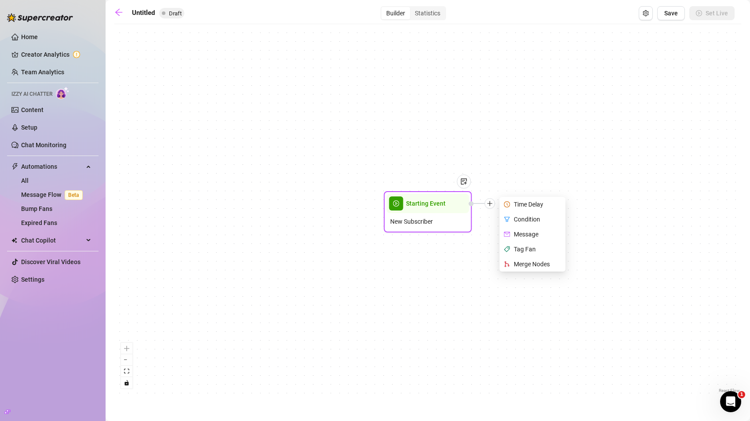
click at [518, 233] on div "Message" at bounding box center [533, 234] width 64 height 15
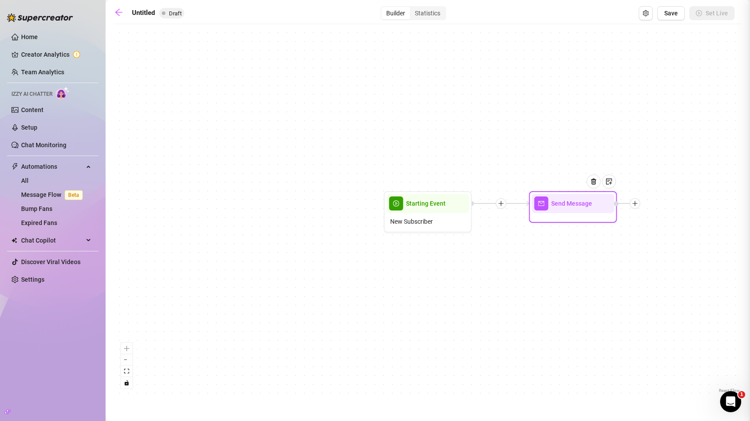
type textarea "Write your message here"
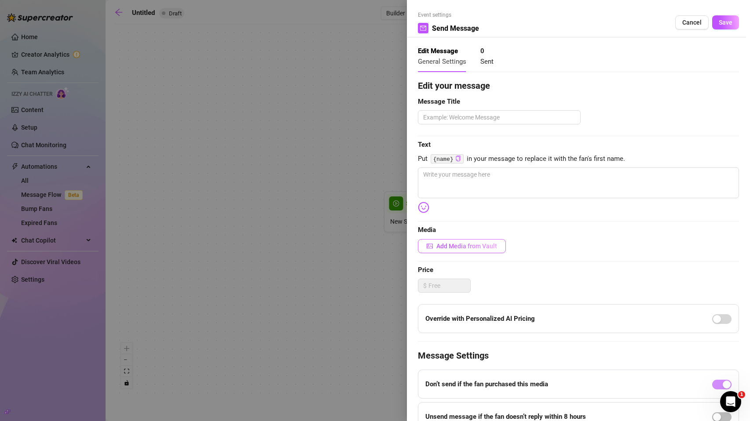
click at [470, 242] on button "Add Media from Vault" at bounding box center [462, 246] width 88 height 14
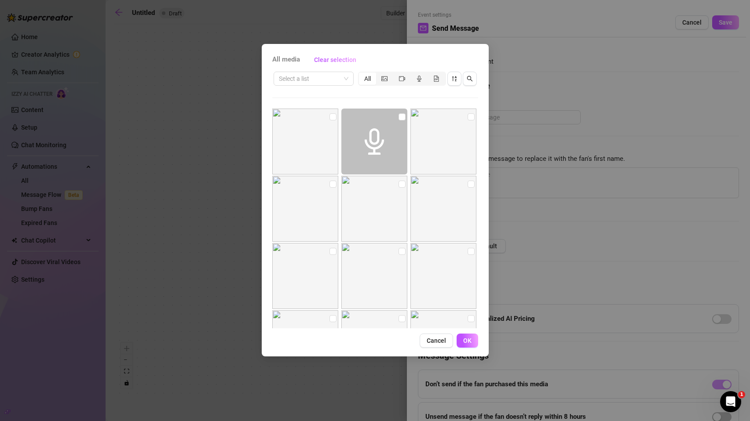
click at [326, 117] on img at bounding box center [305, 142] width 66 height 66
click at [329, 118] on input "checkbox" at bounding box center [332, 116] width 7 height 7
checkbox input "true"
click at [467, 118] on input "checkbox" at bounding box center [470, 116] width 7 height 7
checkbox input "true"
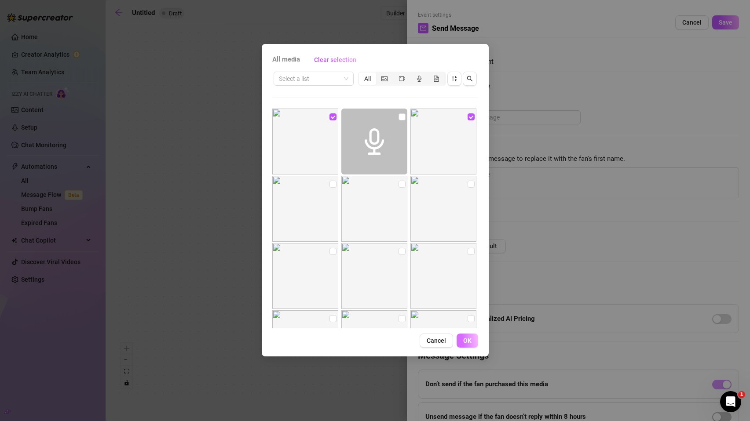
click at [466, 342] on span "OK" at bounding box center [467, 340] width 8 height 7
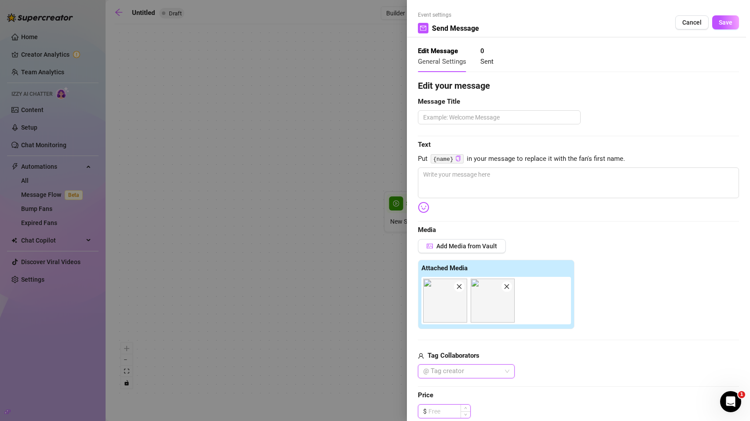
click at [452, 408] on input at bounding box center [449, 411] width 42 height 13
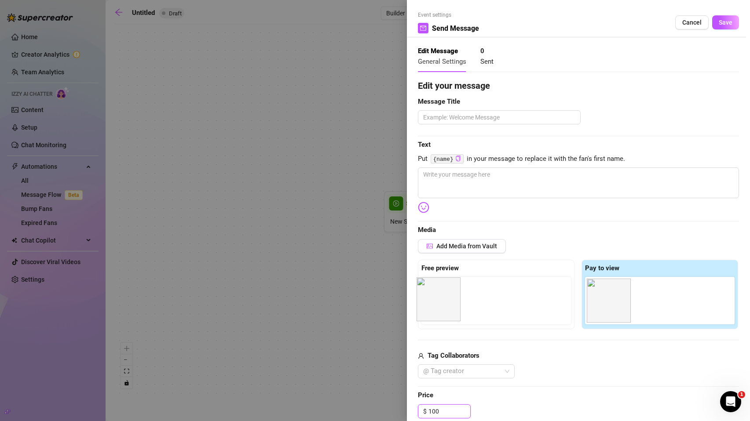
drag, startPoint x: 594, startPoint y: 305, endPoint x: 436, endPoint y: 302, distance: 158.3
click at [435, 303] on div "Free preview Pay to view" at bounding box center [578, 294] width 321 height 69
type input "100.00"
click at [506, 108] on div "Edit your message Message Title Text Put {name} in your message to replace it w…" at bounding box center [578, 334] width 321 height 510
click at [506, 114] on textarea at bounding box center [499, 117] width 163 height 14
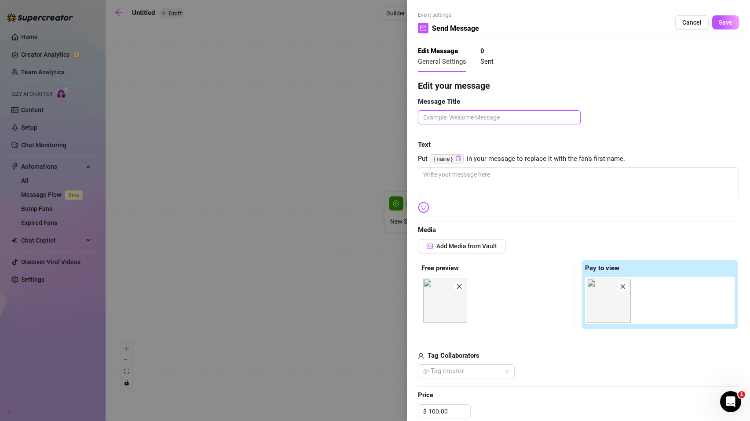
type textarea "1"
type textarea "10"
type textarea "100"
type textarea "1"
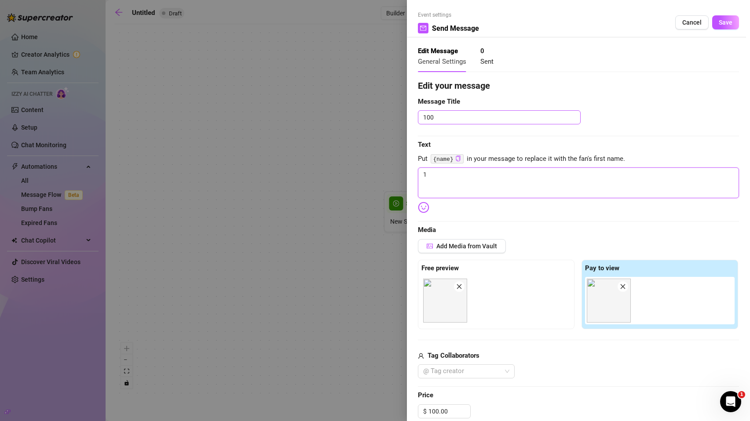
type textarea "10"
type textarea "100"
click at [723, 22] on span "Save" at bounding box center [725, 22] width 14 height 7
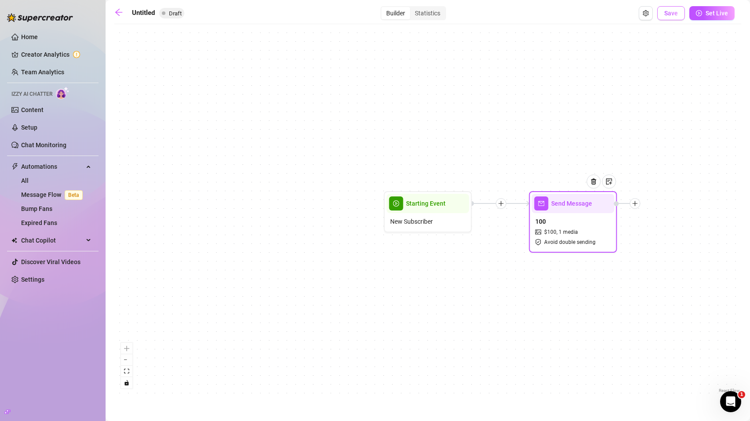
click at [667, 15] on span "Save" at bounding box center [671, 13] width 14 height 7
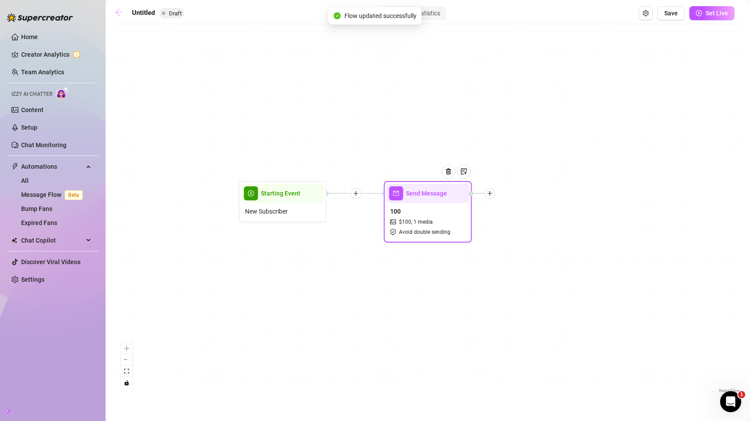
click at [122, 15] on icon "arrow-left" at bounding box center [118, 12] width 9 height 9
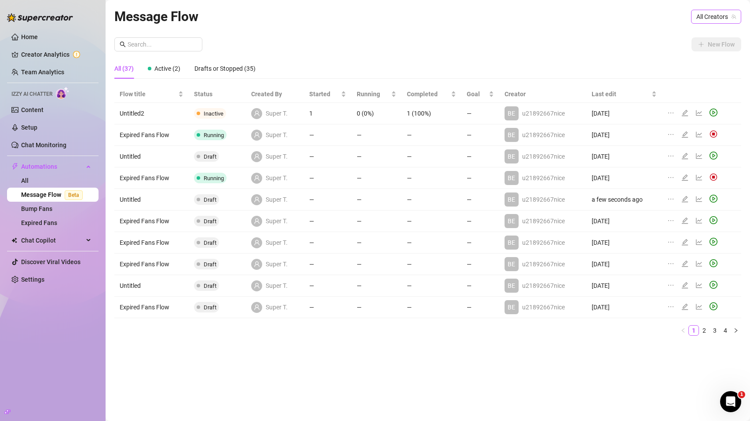
click at [703, 14] on span "All Creators" at bounding box center [716, 16] width 40 height 13
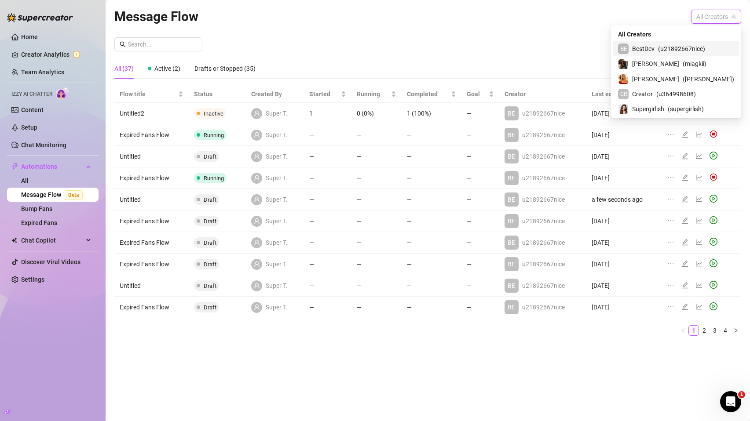
click at [678, 56] on div "Ivan ( miagkii )" at bounding box center [675, 63] width 127 height 15
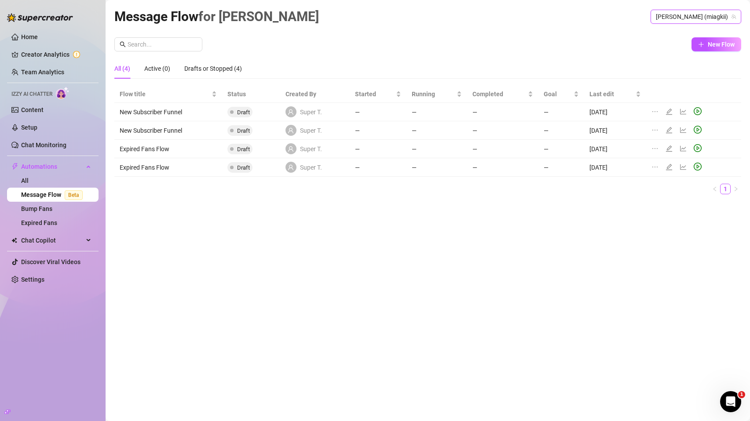
click at [714, 13] on span "Ivan (miagkii)" at bounding box center [696, 16] width 80 height 13
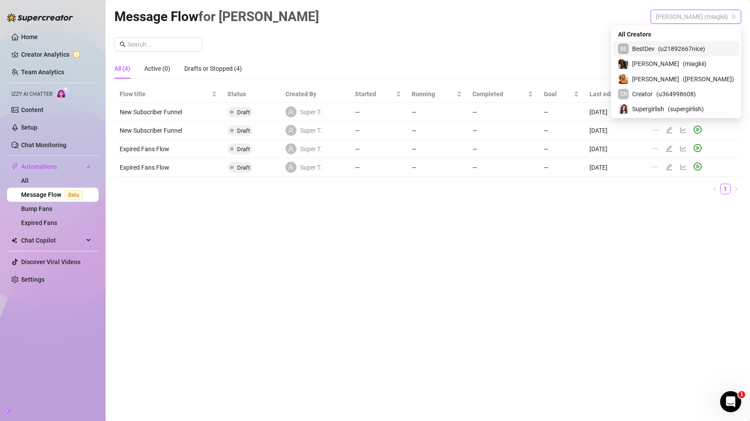
click at [681, 46] on span "( u21892667nice )" at bounding box center [681, 49] width 47 height 10
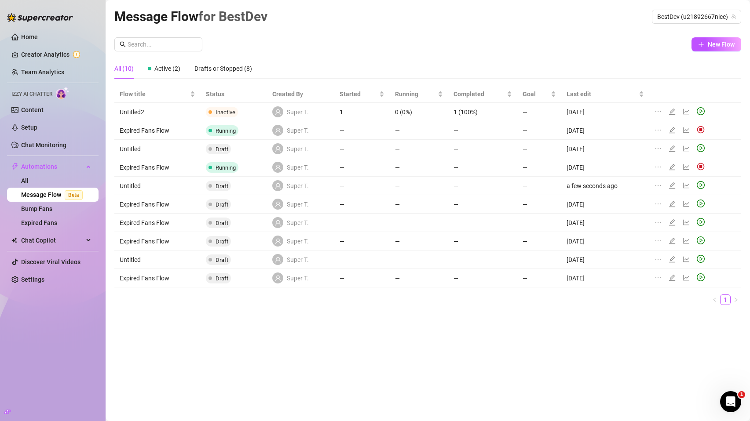
click at [667, 186] on div at bounding box center [681, 186] width 54 height 10
click at [669, 186] on icon "edit" at bounding box center [672, 185] width 6 height 6
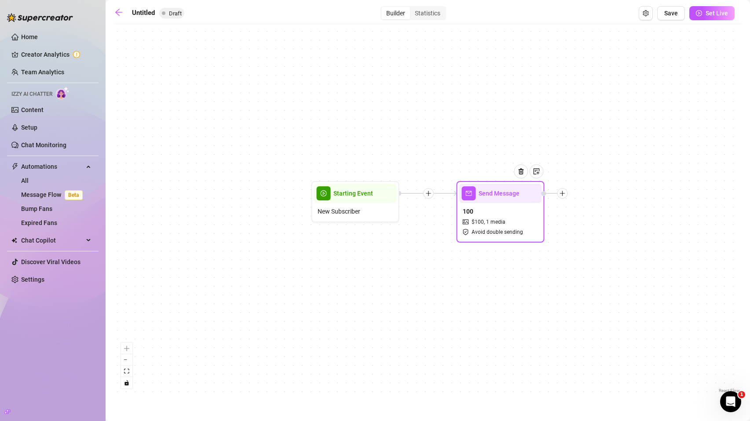
click at [502, 224] on span "1 media" at bounding box center [495, 222] width 19 height 8
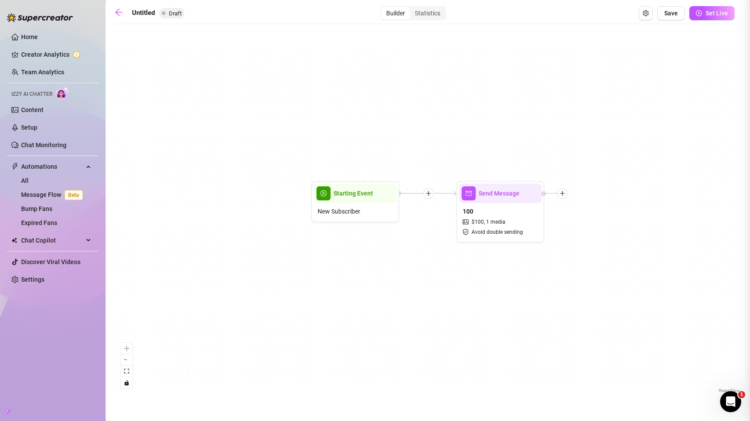
type textarea "100"
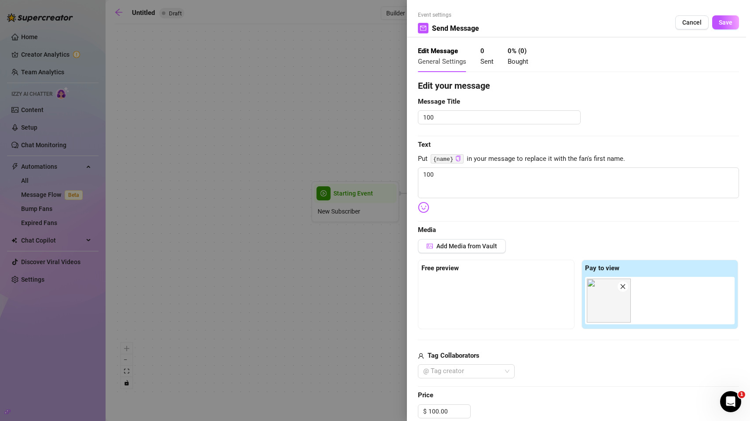
click at [453, 291] on div at bounding box center [495, 299] width 149 height 44
click at [453, 290] on div at bounding box center [495, 299] width 149 height 44
click at [453, 289] on div at bounding box center [495, 299] width 149 height 44
click at [453, 288] on div at bounding box center [495, 299] width 149 height 44
click at [685, 28] on button "Cancel" at bounding box center [691, 22] width 33 height 14
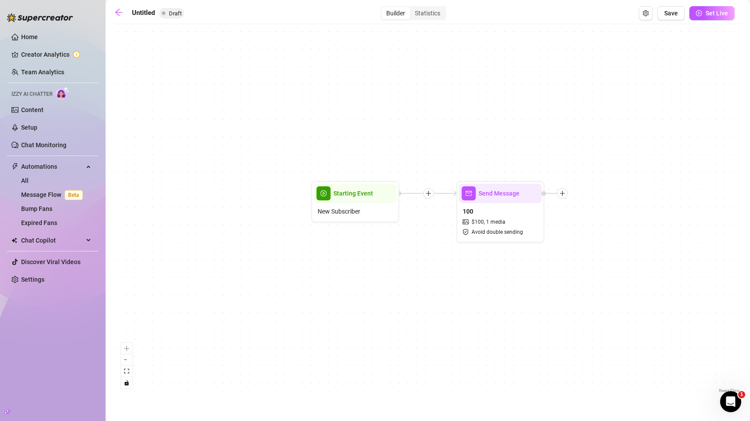
click at [634, 109] on div "Send Message 100 $ 100 , 1 media Avoid double sending Starting Event New Subscr…" at bounding box center [427, 212] width 627 height 367
click at [120, 11] on icon "arrow-left" at bounding box center [118, 12] width 9 height 9
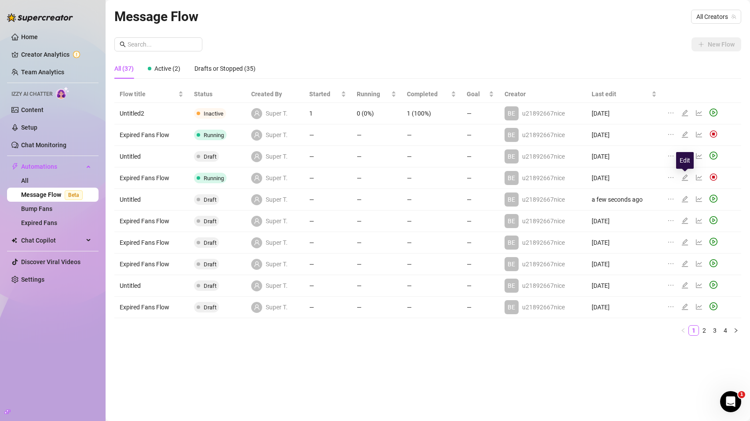
click at [686, 178] on icon "edit" at bounding box center [684, 177] width 7 height 7
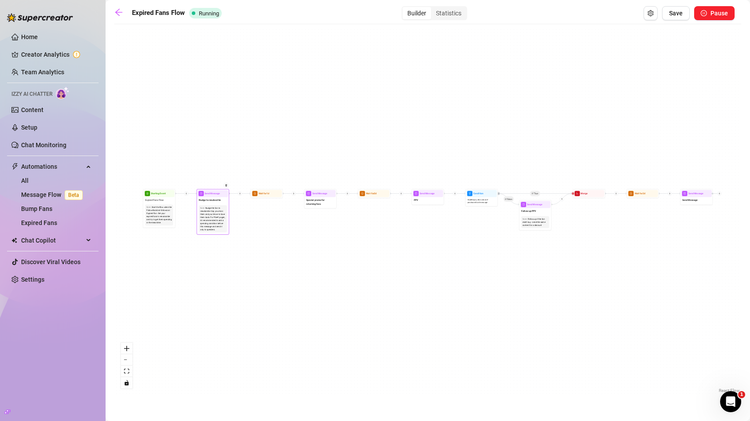
click at [221, 209] on div "Nudge the fan to resubscribe. Say you miss them and you'd love to have them bac…" at bounding box center [213, 219] width 26 height 25
click at [213, 195] on div "Send Message" at bounding box center [212, 193] width 31 height 7
type textarea "Nudge to resubscribe"
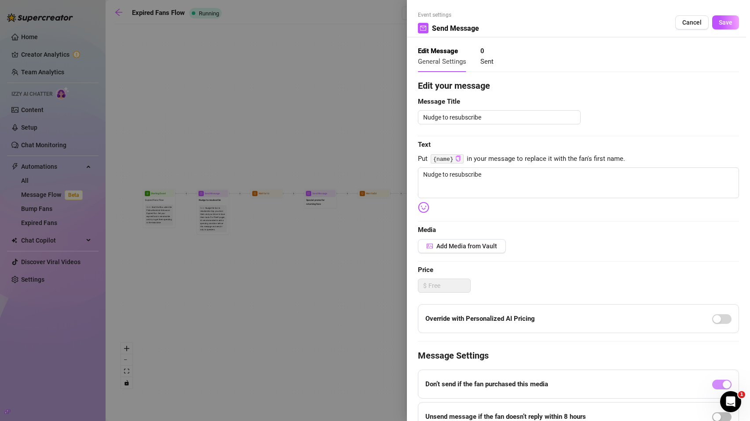
click at [290, 199] on div at bounding box center [375, 210] width 750 height 421
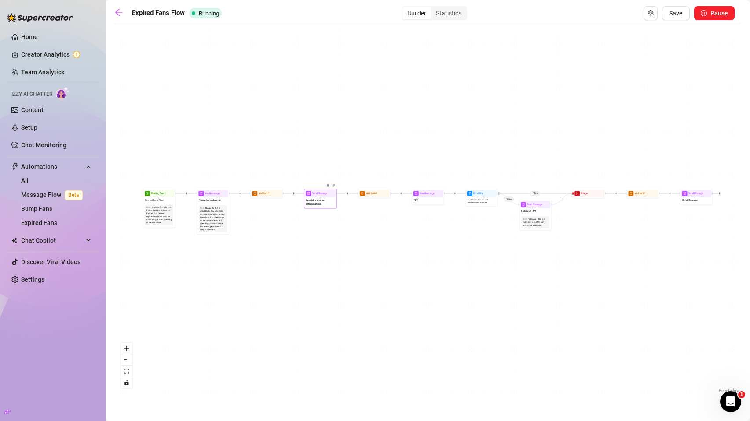
click at [311, 200] on span "Special promo for returning fans" at bounding box center [320, 201] width 28 height 7
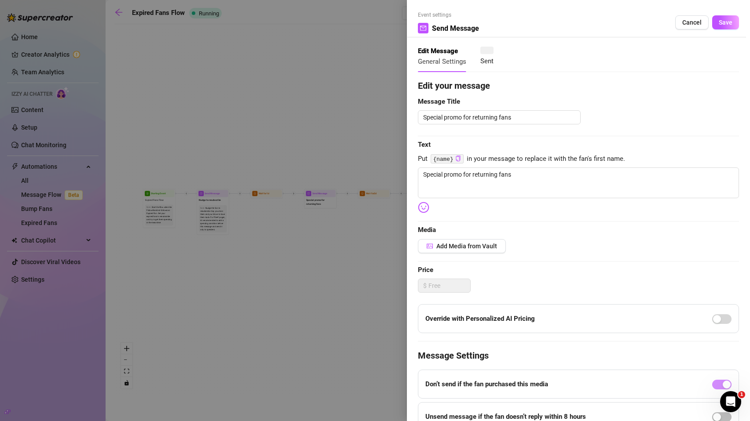
type textarea "Special promo for returning fans"
click at [222, 76] on div at bounding box center [375, 210] width 750 height 421
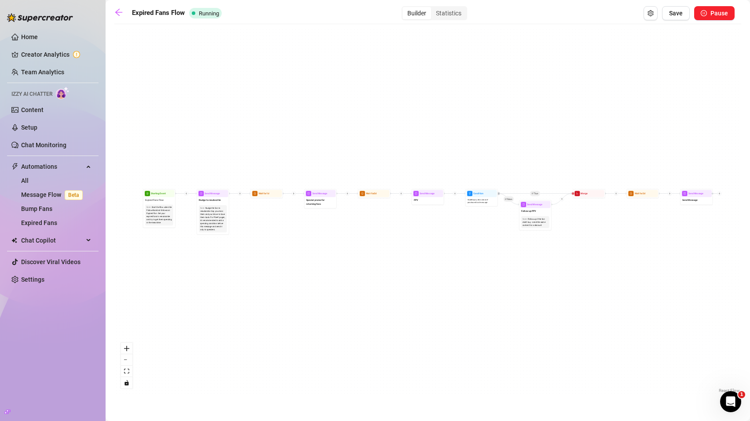
click at [130, 17] on div "Expired Fans Flow Running Builder Statistics Save Pause" at bounding box center [424, 13] width 620 height 14
click at [124, 16] on link at bounding box center [120, 13] width 13 height 11
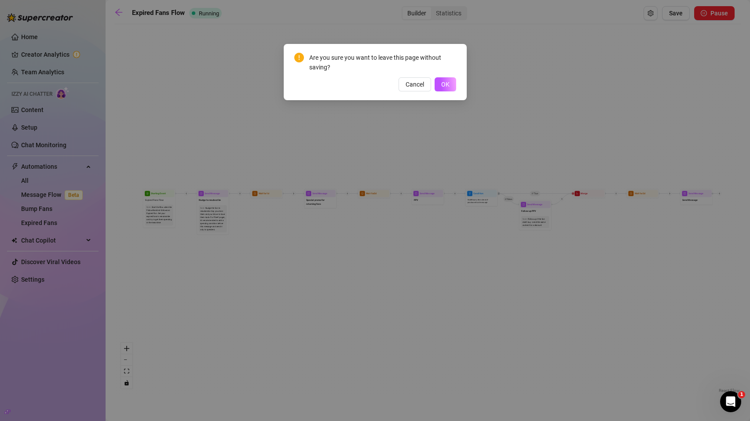
drag, startPoint x: 448, startPoint y: 84, endPoint x: 577, endPoint y: 151, distance: 145.7
click at [448, 84] on span "OK" at bounding box center [445, 84] width 8 height 7
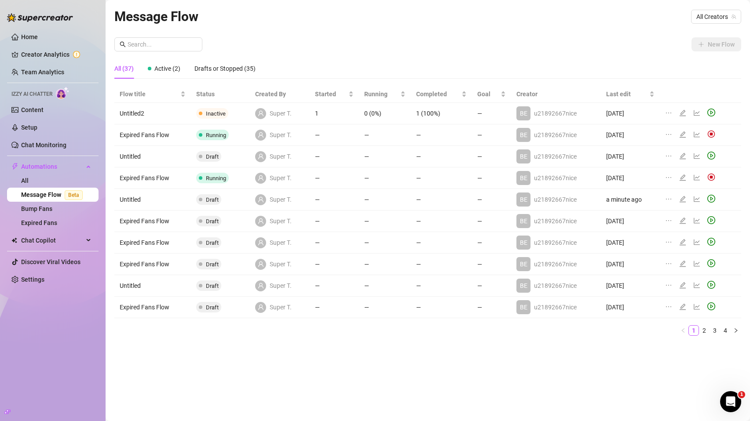
click at [686, 135] on div at bounding box center [684, 135] width 11 height 10
click at [684, 135] on icon "edit" at bounding box center [682, 134] width 7 height 7
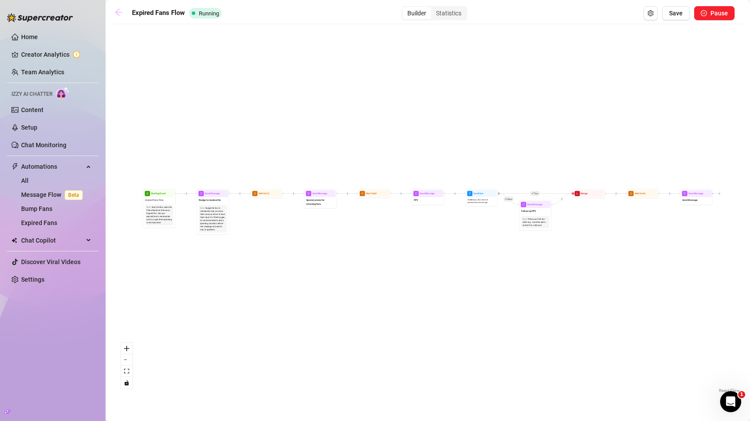
click at [115, 10] on icon "arrow-left" at bounding box center [118, 12] width 9 height 9
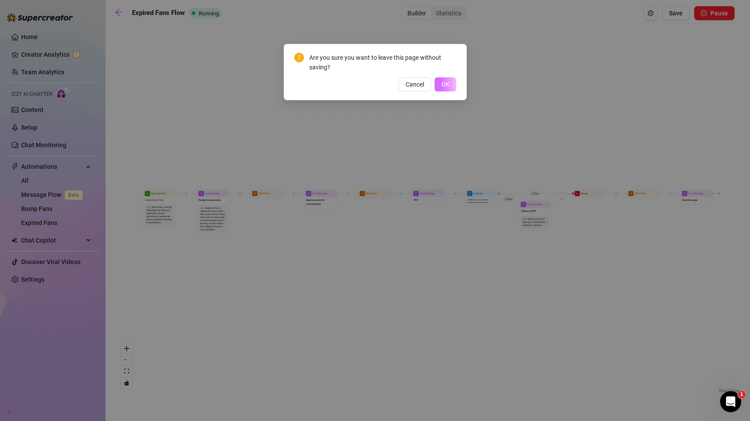
click at [438, 84] on button "OK" at bounding box center [445, 84] width 22 height 14
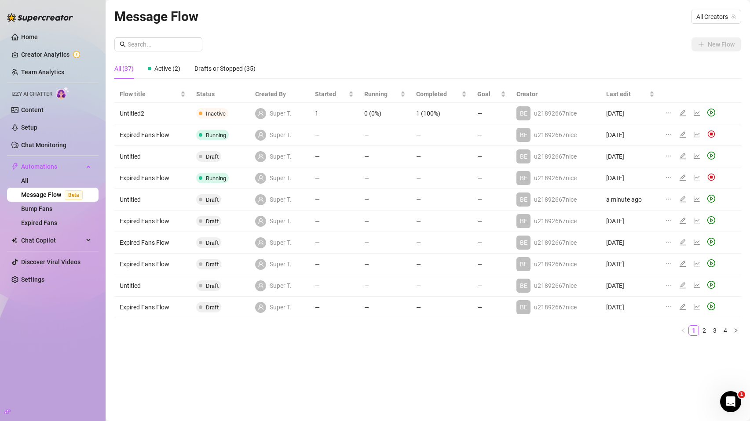
click at [683, 113] on icon "edit" at bounding box center [682, 112] width 7 height 7
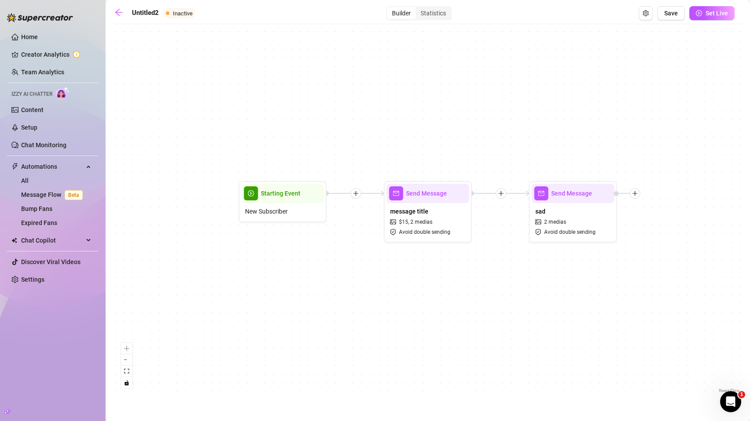
click at [447, 217] on div "message title $ 15 , 2 medias Avoid double sending" at bounding box center [427, 221] width 83 height 37
type textarea "test test"
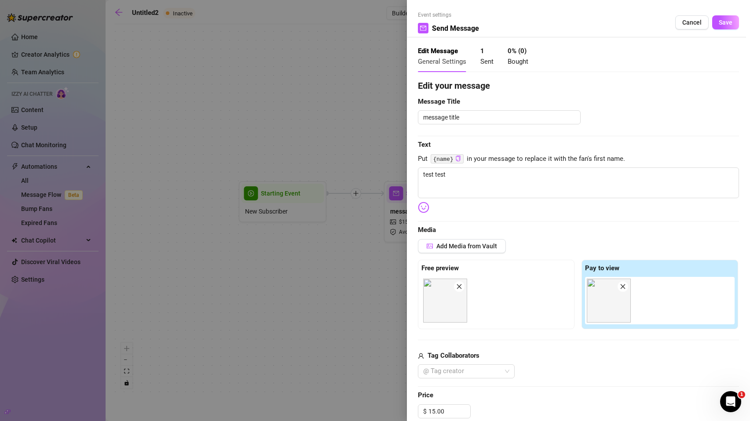
click at [336, 146] on div at bounding box center [375, 210] width 750 height 421
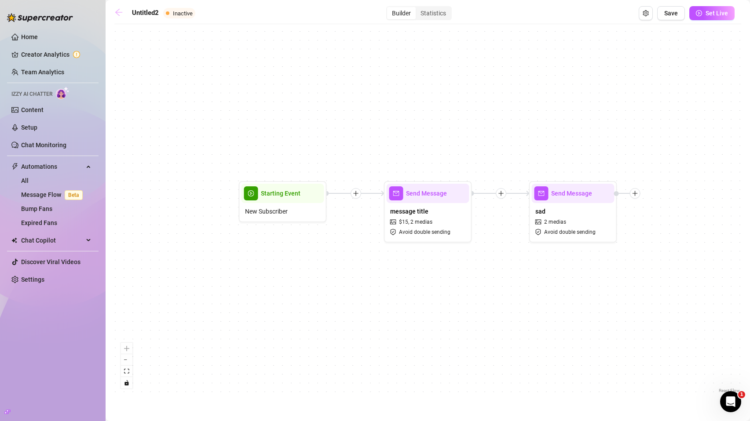
click at [129, 8] on div "Untitled2 Inactive Builder Statistics Save Set Live" at bounding box center [424, 13] width 620 height 14
click at [122, 10] on icon "arrow-left" at bounding box center [118, 12] width 9 height 9
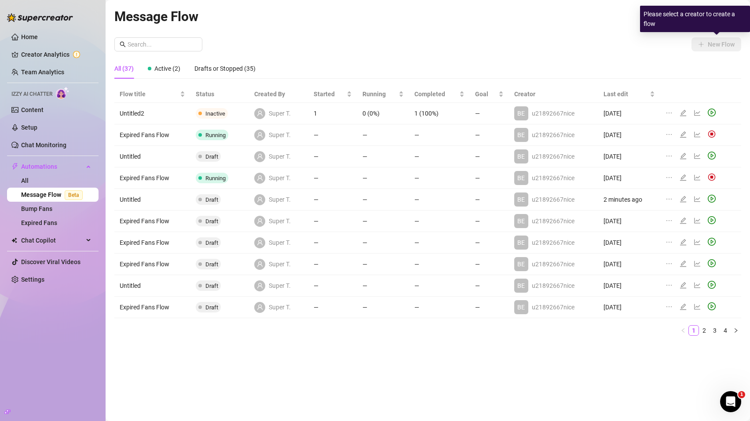
click at [713, 25] on div "Please select a creator to create a flow" at bounding box center [695, 19] width 110 height 26
click at [619, 22] on div "Message Flow All Creators" at bounding box center [427, 16] width 627 height 21
click at [703, 10] on span "All Creators" at bounding box center [716, 16] width 40 height 13
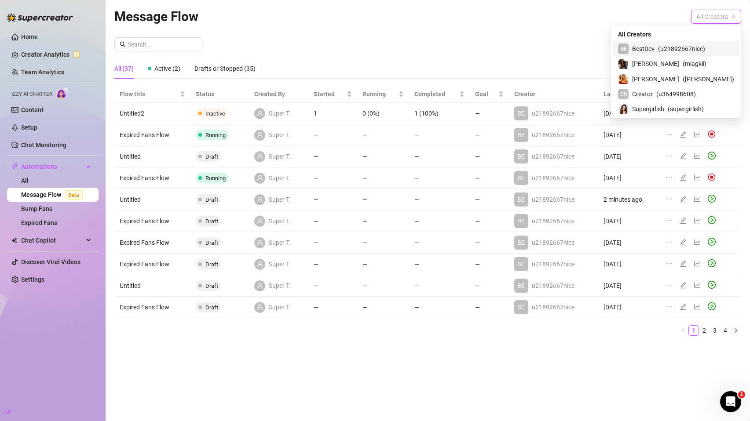
click at [689, 45] on span "( u21892667nice )" at bounding box center [681, 49] width 47 height 10
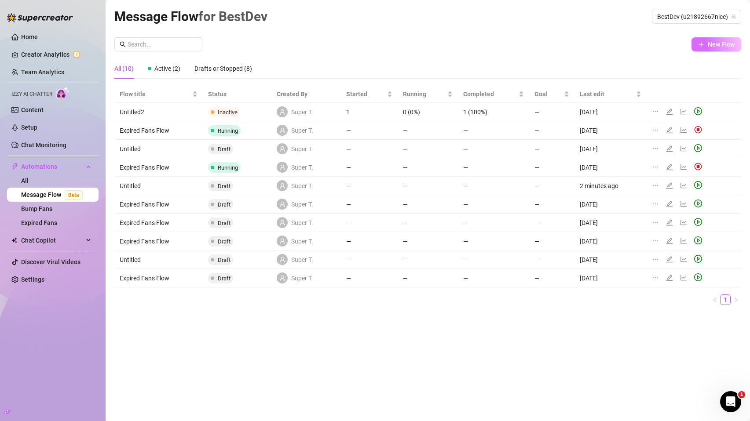
click at [712, 44] on span "New Flow" at bounding box center [720, 44] width 27 height 7
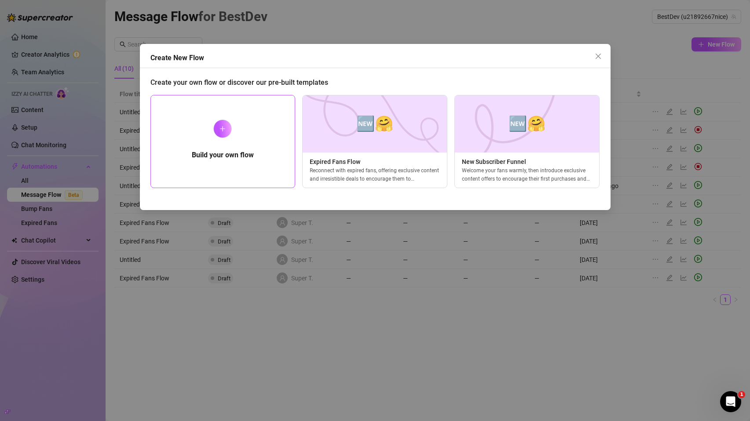
click at [214, 129] on div at bounding box center [222, 129] width 18 height 18
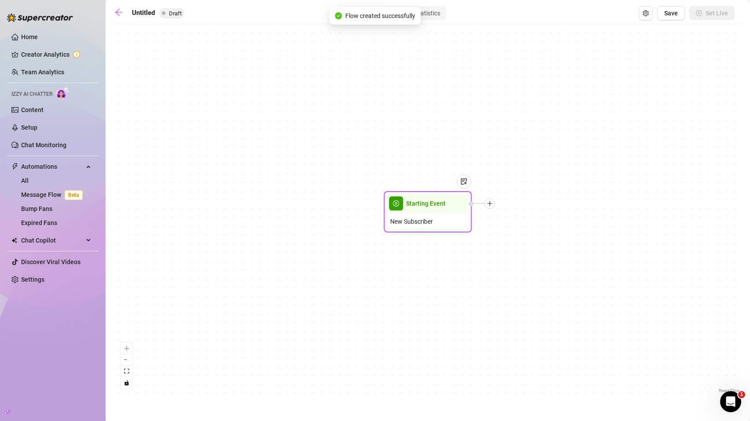
click at [492, 204] on icon "plus" at bounding box center [490, 203] width 6 height 6
click at [519, 234] on div "Message" at bounding box center [533, 234] width 64 height 15
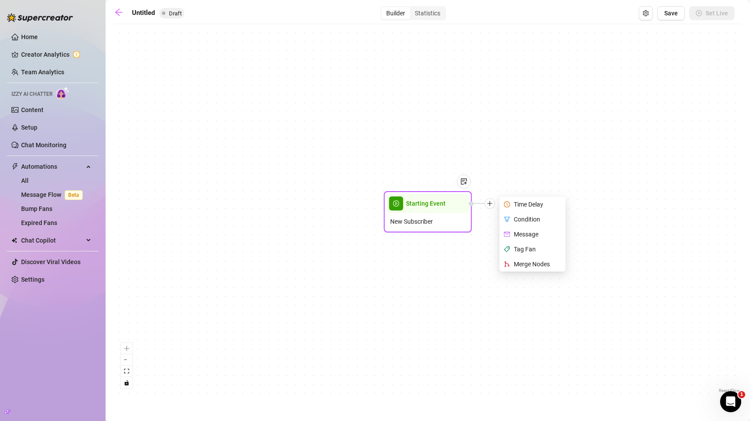
click at [525, 233] on div "Message" at bounding box center [533, 234] width 64 height 15
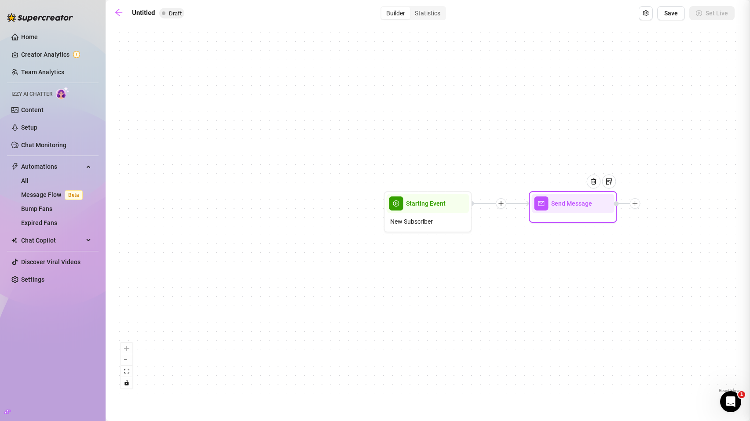
type textarea "Write your message here"
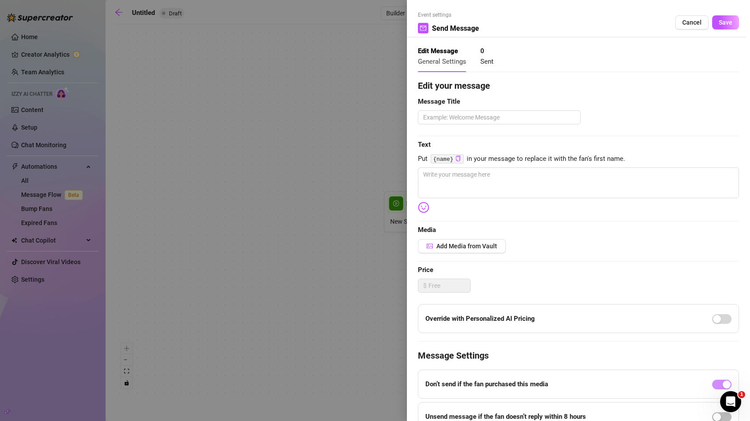
click at [456, 107] on span "Message Title" at bounding box center [578, 102] width 321 height 11
click at [457, 117] on textarea at bounding box center [499, 117] width 163 height 14
type textarea "1"
type textarea "10"
type textarea "100"
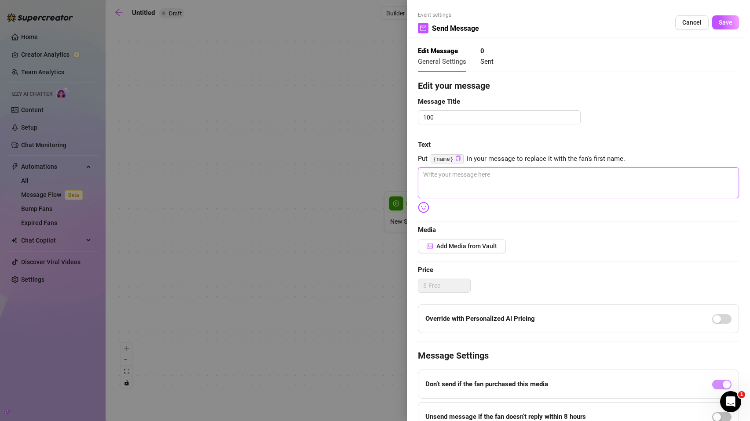
click at [467, 176] on textarea at bounding box center [578, 183] width 321 height 31
type textarea "1"
type textarea "10"
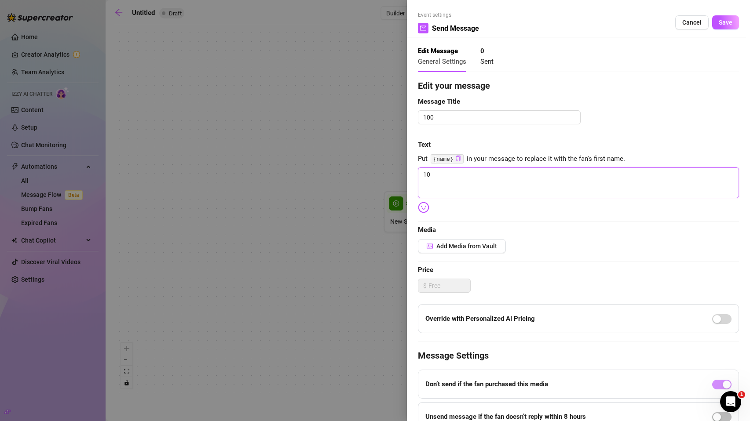
type textarea "100"
type textarea "1000"
type textarea "100"
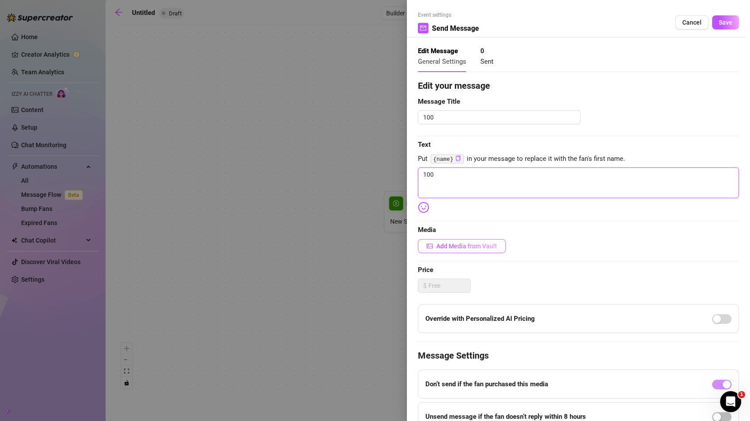
type textarea "100"
click at [459, 247] on span "Add Media from Vault" at bounding box center [466, 246] width 61 height 7
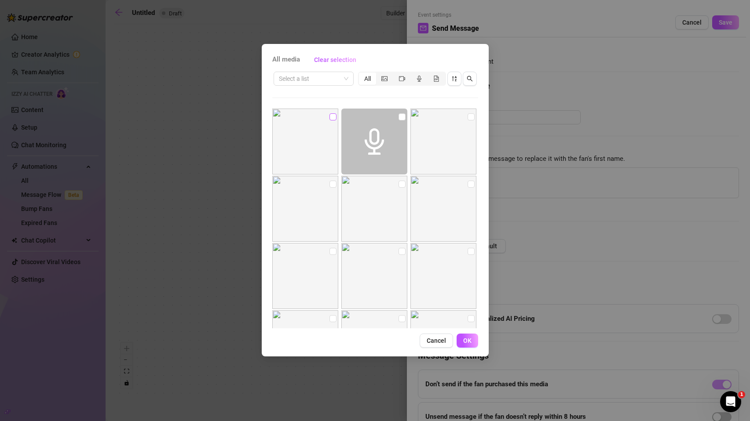
click at [329, 113] on input "checkbox" at bounding box center [332, 116] width 7 height 7
checkbox input "true"
click at [467, 116] on input "checkbox" at bounding box center [470, 116] width 7 height 7
checkbox input "true"
click at [466, 343] on span "OK" at bounding box center [467, 340] width 8 height 7
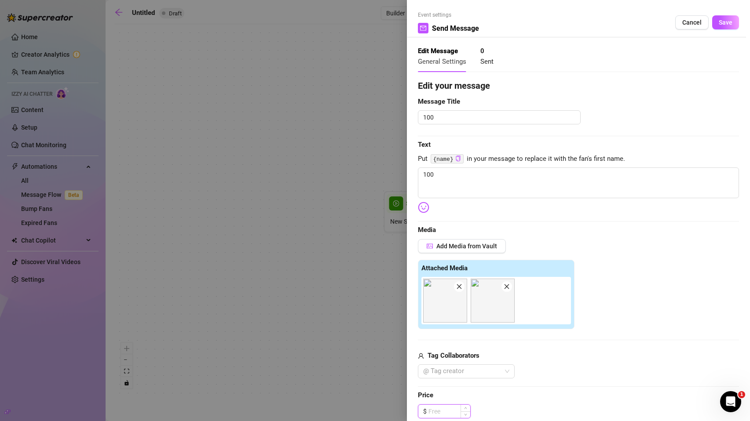
click at [445, 414] on input at bounding box center [449, 411] width 42 height 13
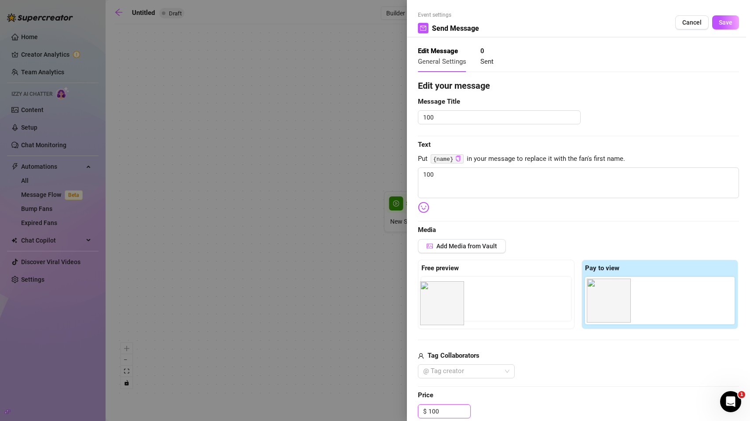
drag, startPoint x: 599, startPoint y: 293, endPoint x: 428, endPoint y: 291, distance: 171.0
click at [428, 291] on div "Free preview Pay to view" at bounding box center [578, 294] width 321 height 69
type input "100.00"
click at [444, 117] on textarea "100" at bounding box center [499, 117] width 163 height 14
type textarea "100"
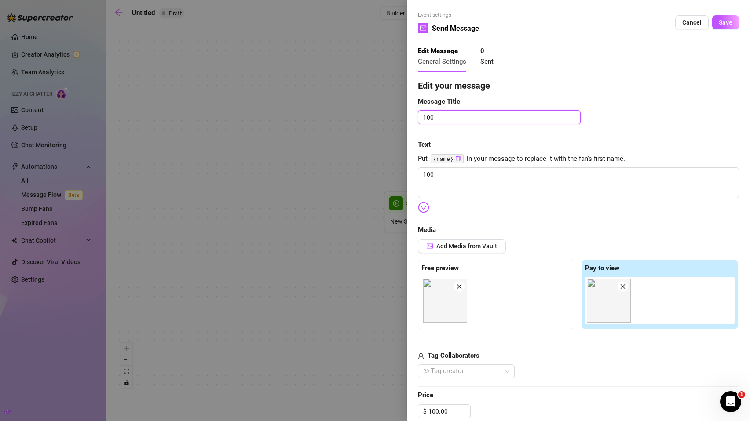
type textarea "100 1"
type textarea "100 10"
type textarea "100 100"
click at [716, 17] on button "Save" at bounding box center [725, 22] width 27 height 14
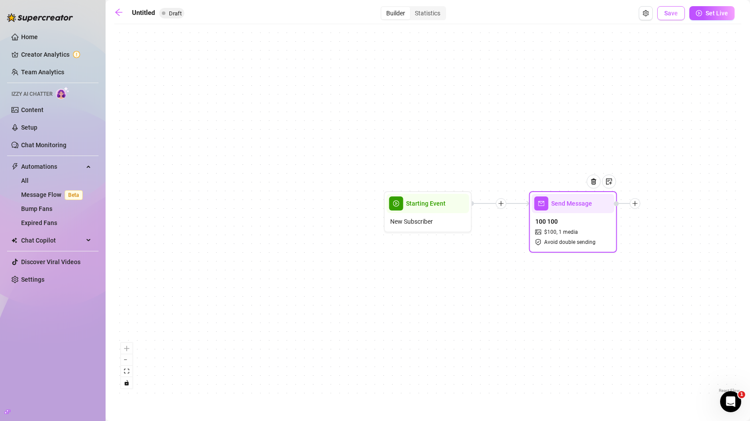
click at [676, 11] on span "Save" at bounding box center [671, 13] width 14 height 7
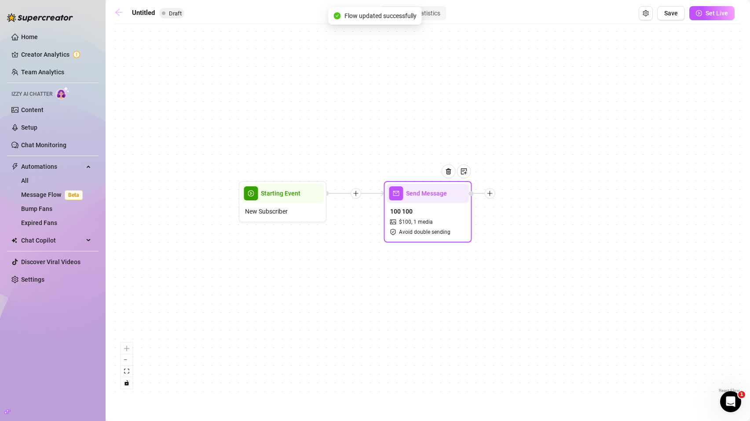
click at [117, 11] on icon "arrow-left" at bounding box center [118, 12] width 9 height 9
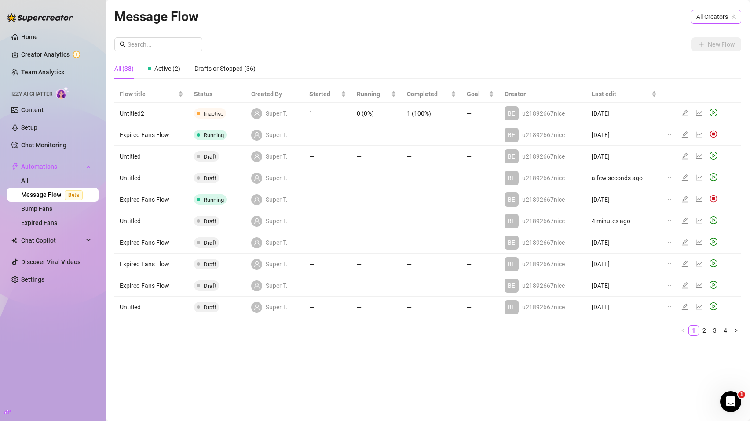
click at [710, 12] on span "All Creators" at bounding box center [716, 16] width 40 height 13
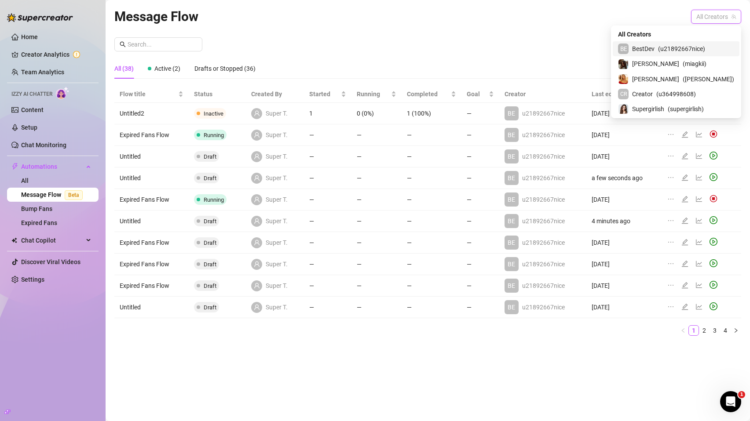
click at [700, 51] on span "( u21892667nice )" at bounding box center [681, 49] width 47 height 10
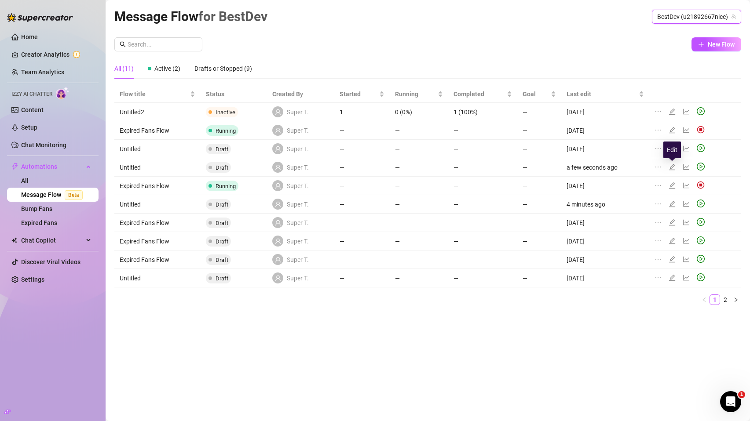
click at [671, 168] on icon "edit" at bounding box center [671, 167] width 7 height 7
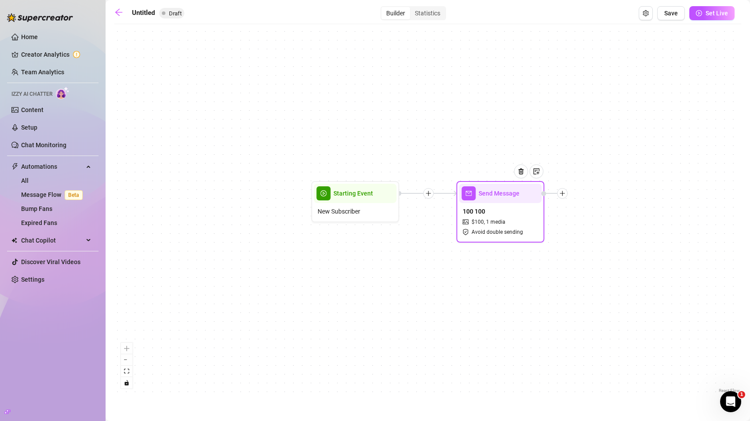
click at [492, 216] on div "100 100 $ 100 , 1 media Avoid double sending" at bounding box center [500, 221] width 83 height 37
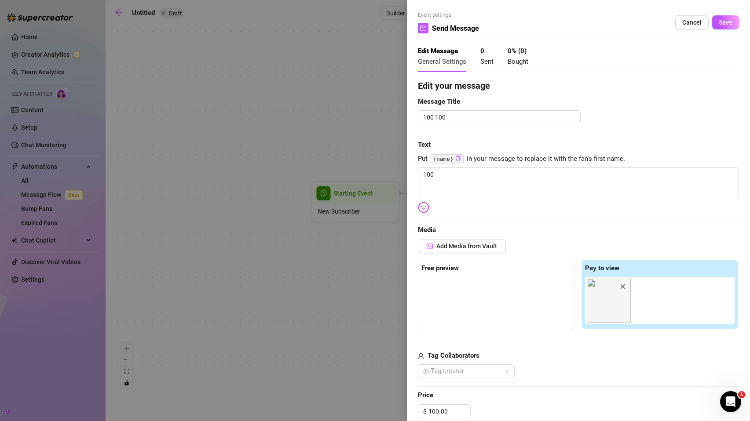
type textarea "100"
click at [688, 21] on span "Cancel" at bounding box center [691, 22] width 19 height 7
